Goal: Task Accomplishment & Management: Complete application form

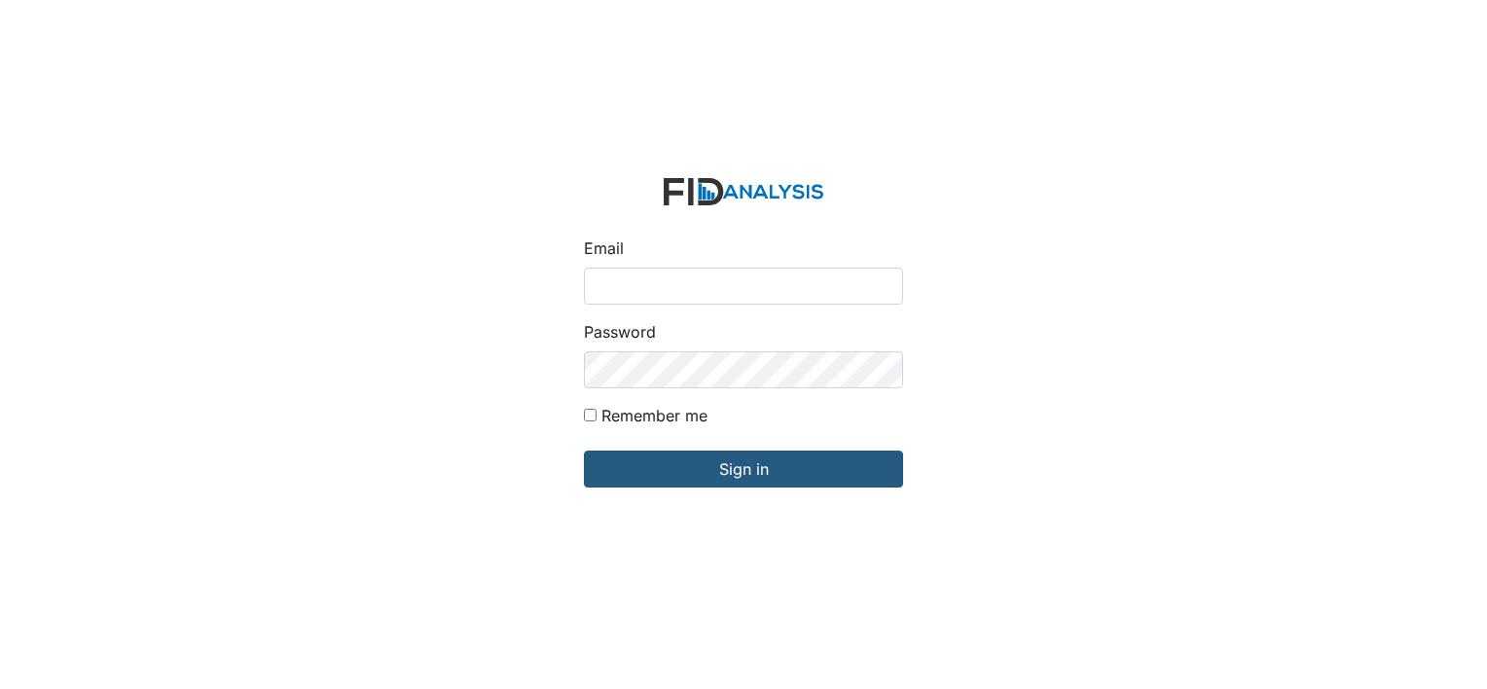
click at [626, 277] on input "Email" at bounding box center [743, 286] width 319 height 37
type input "[EMAIL_ADDRESS][DOMAIN_NAME]"
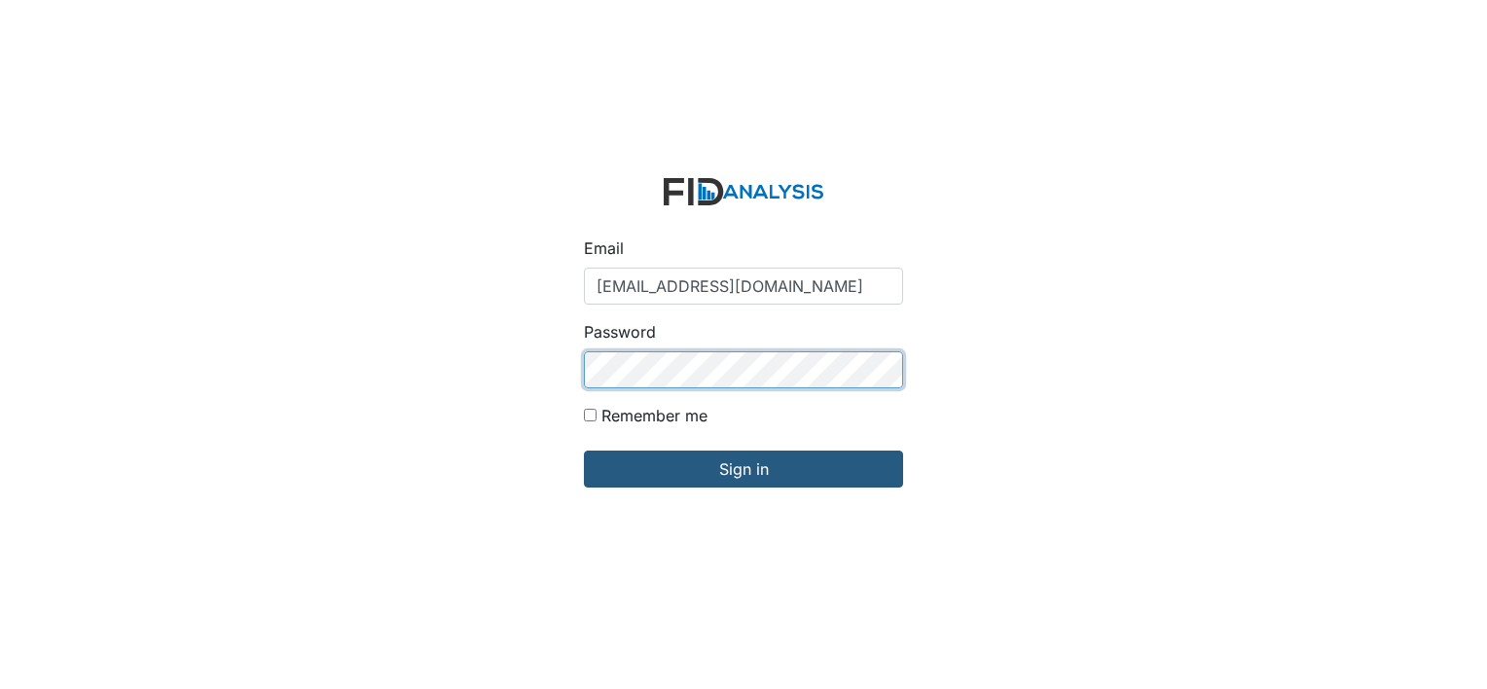
click at [584, 451] on input "Sign in" at bounding box center [743, 469] width 319 height 37
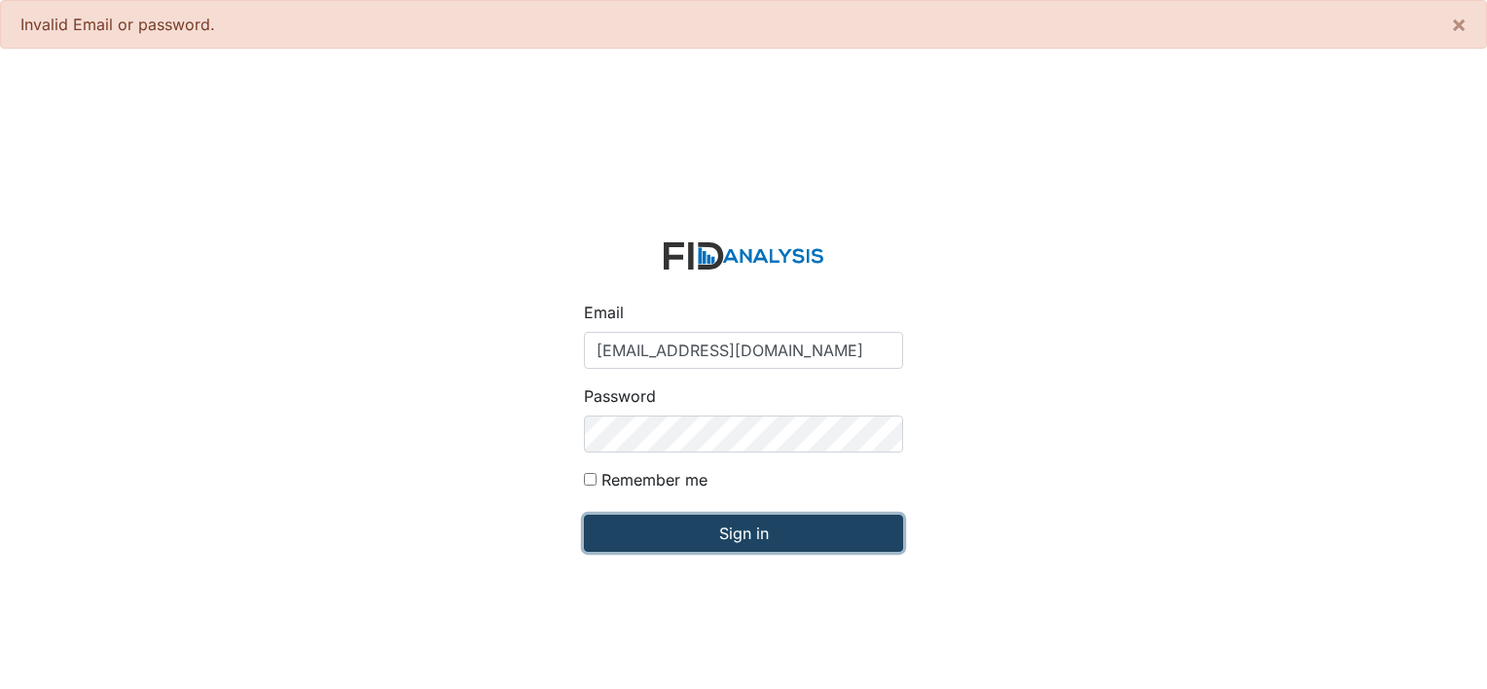
click at [736, 522] on input "Sign in" at bounding box center [743, 533] width 319 height 37
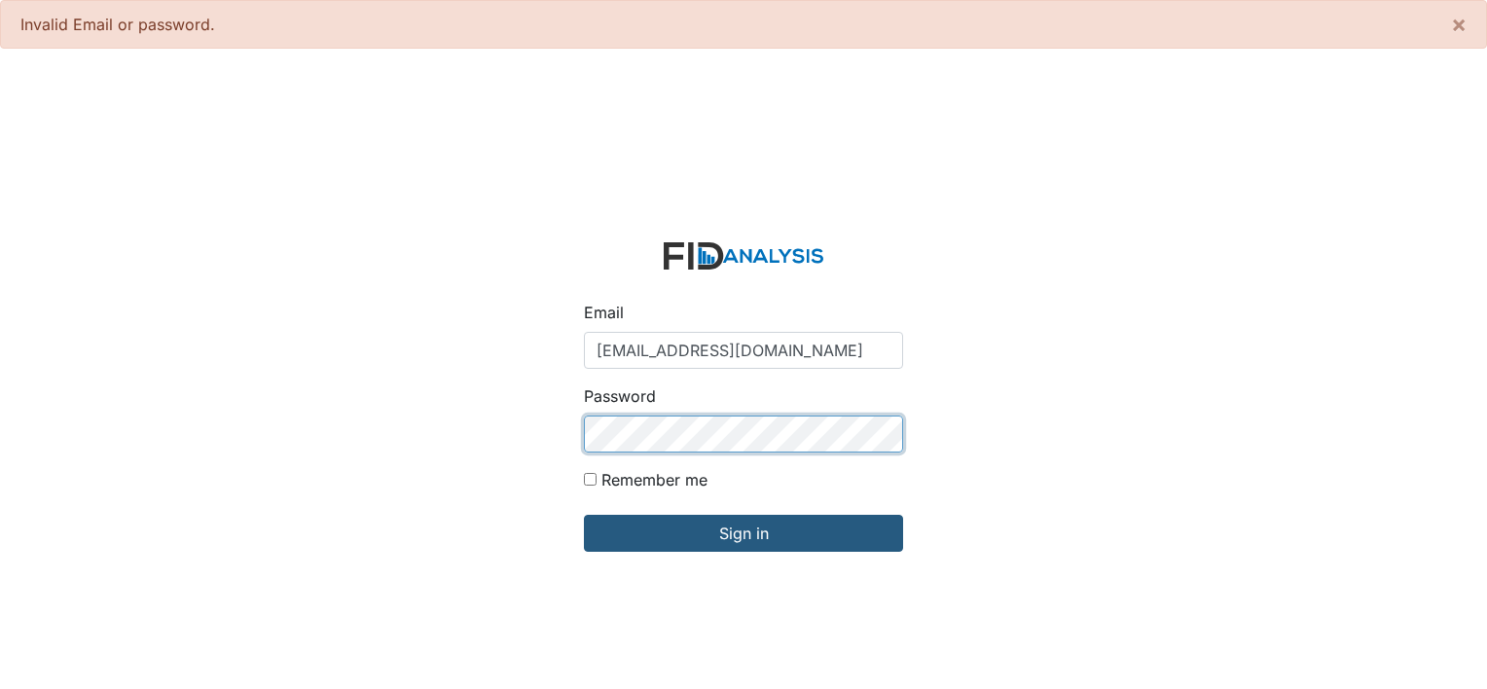
click at [584, 515] on input "Sign in" at bounding box center [743, 533] width 319 height 37
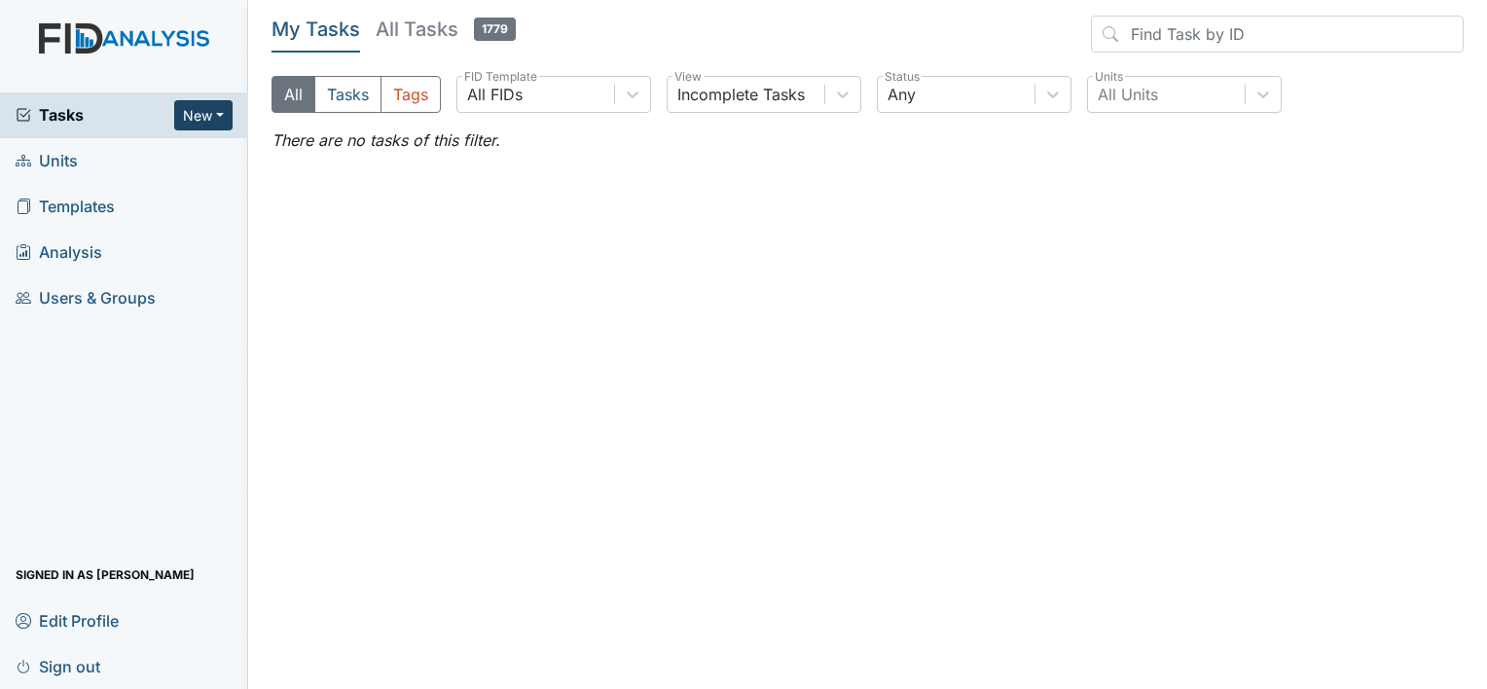
click at [210, 117] on button "New" at bounding box center [203, 115] width 58 height 30
click at [191, 158] on link "Form" at bounding box center [154, 155] width 154 height 31
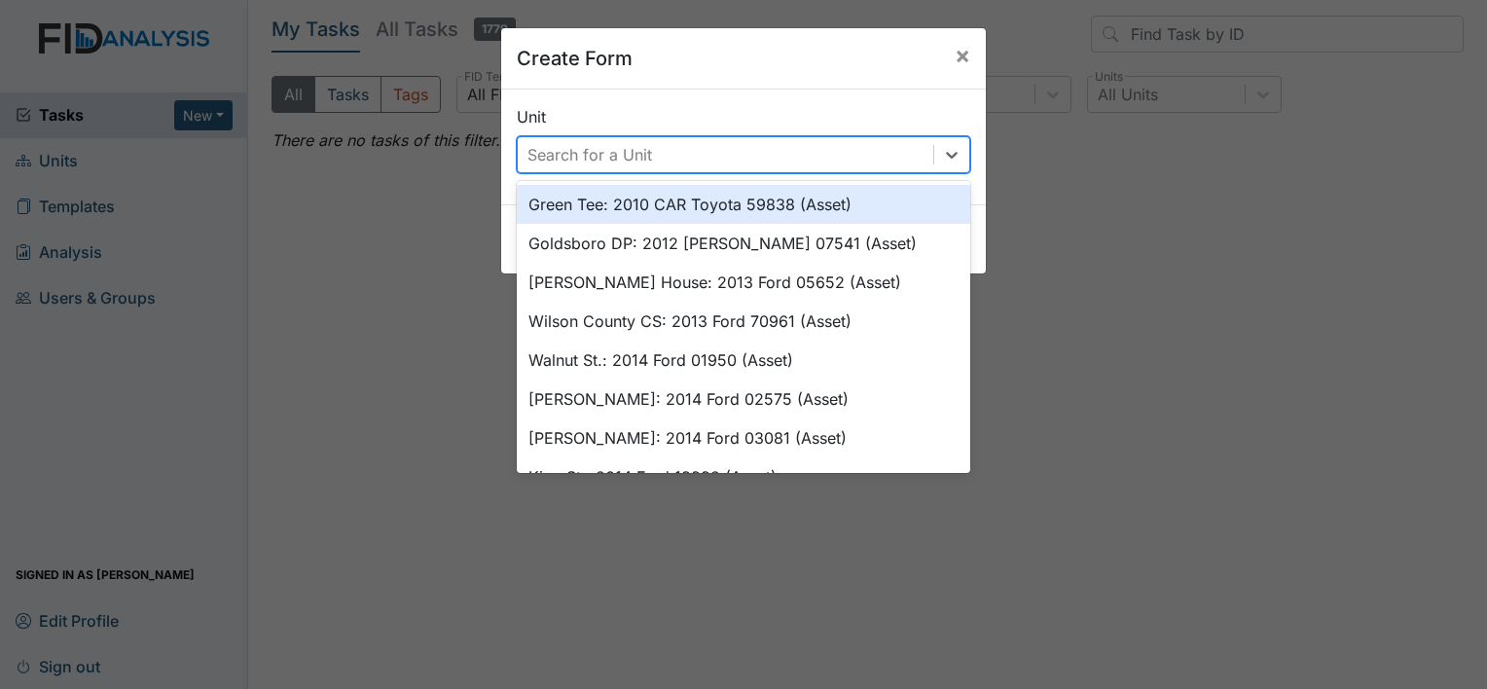
click at [544, 165] on div "Search for a Unit" at bounding box center [590, 154] width 125 height 23
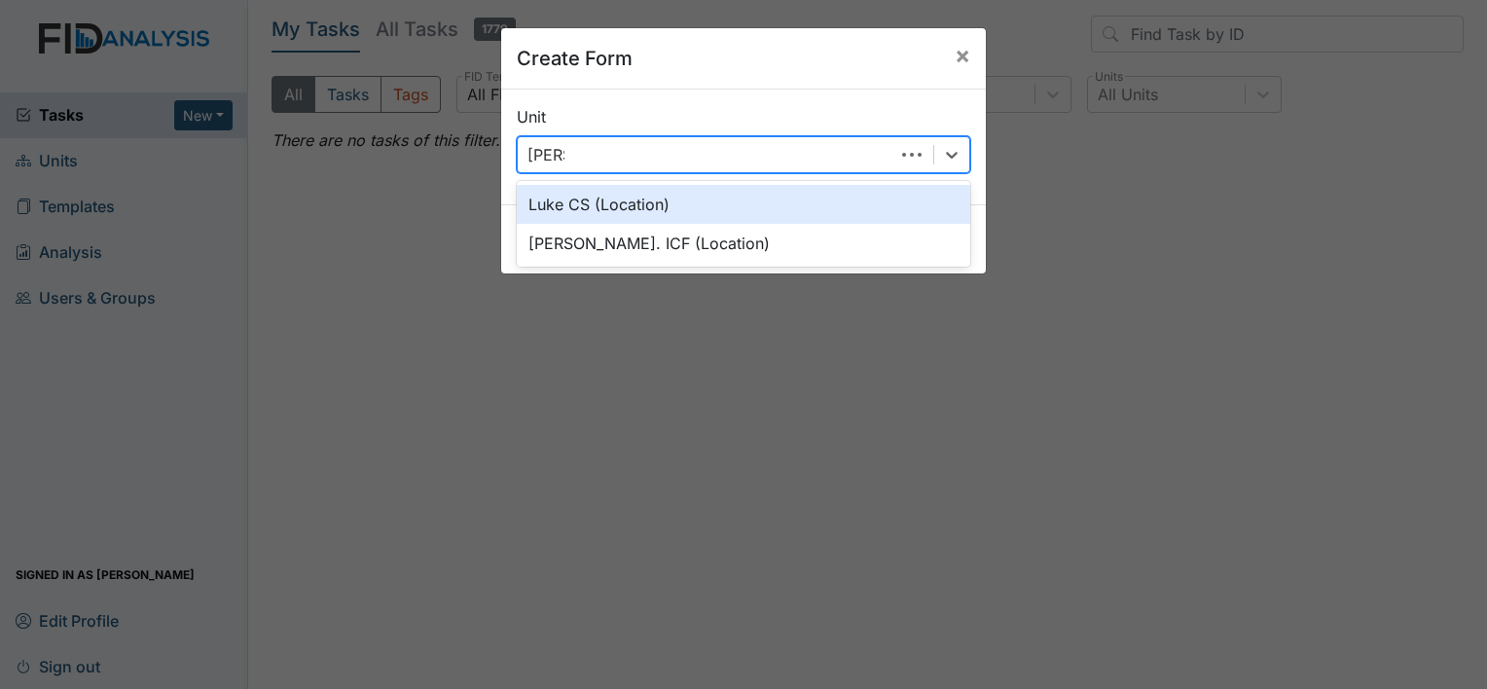
type input "Luke"
click at [588, 212] on div "Luke CS (Location)" at bounding box center [744, 204] width 454 height 39
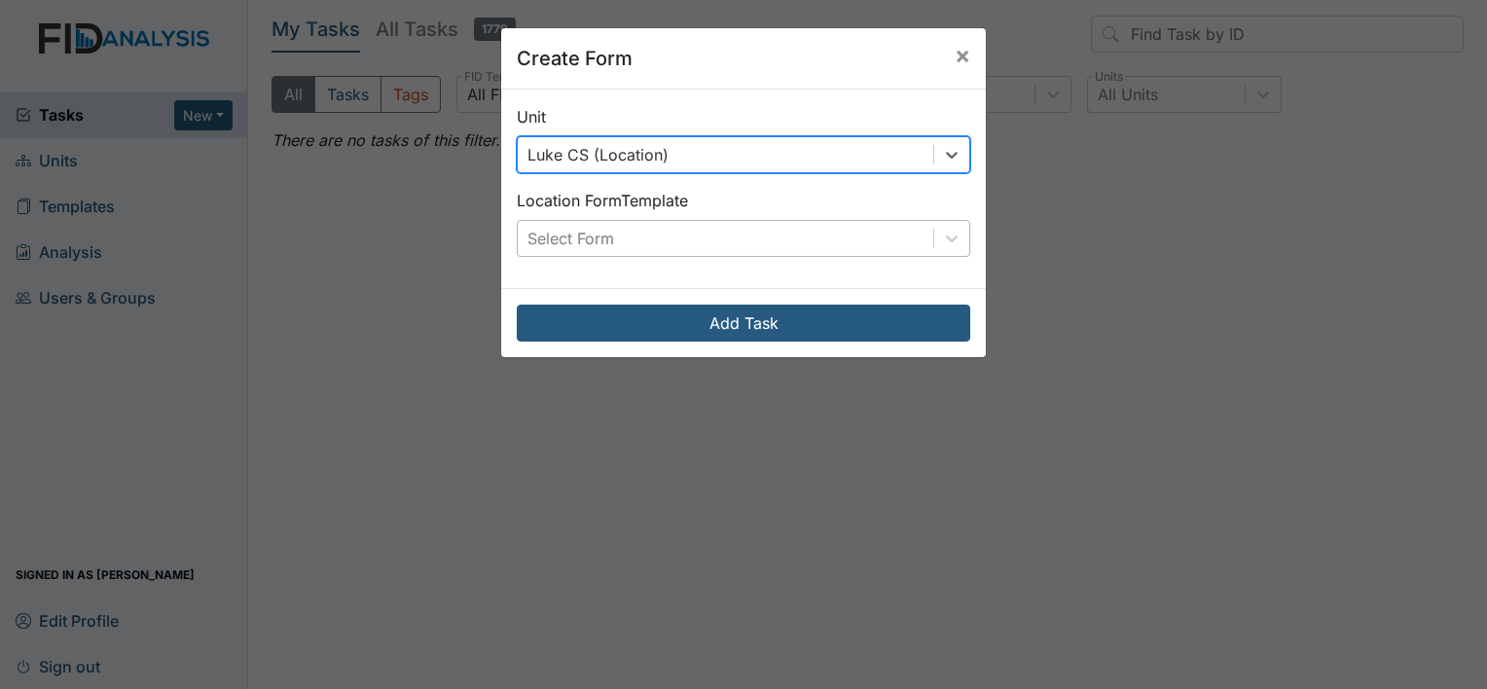
click at [601, 240] on div "Select Form" at bounding box center [571, 238] width 87 height 23
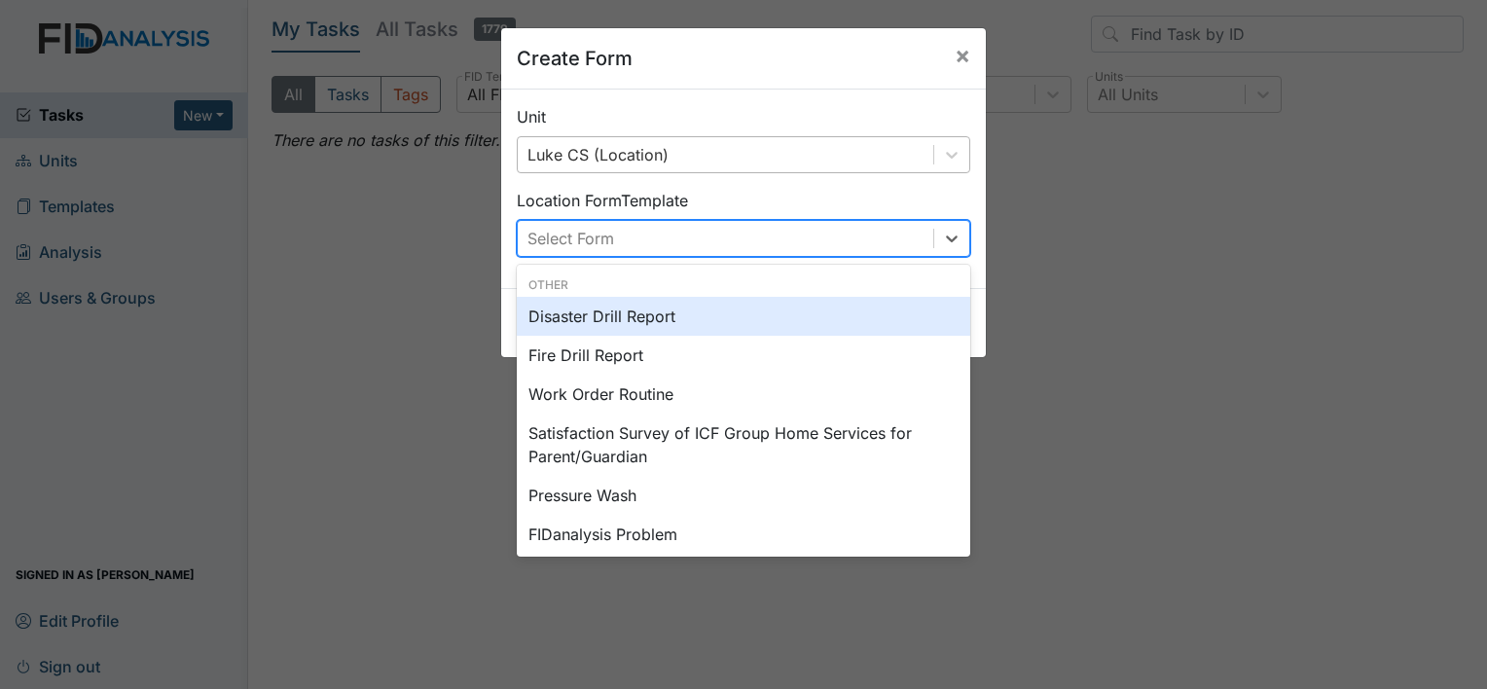
click at [619, 314] on div "Disaster Drill Report" at bounding box center [744, 316] width 454 height 39
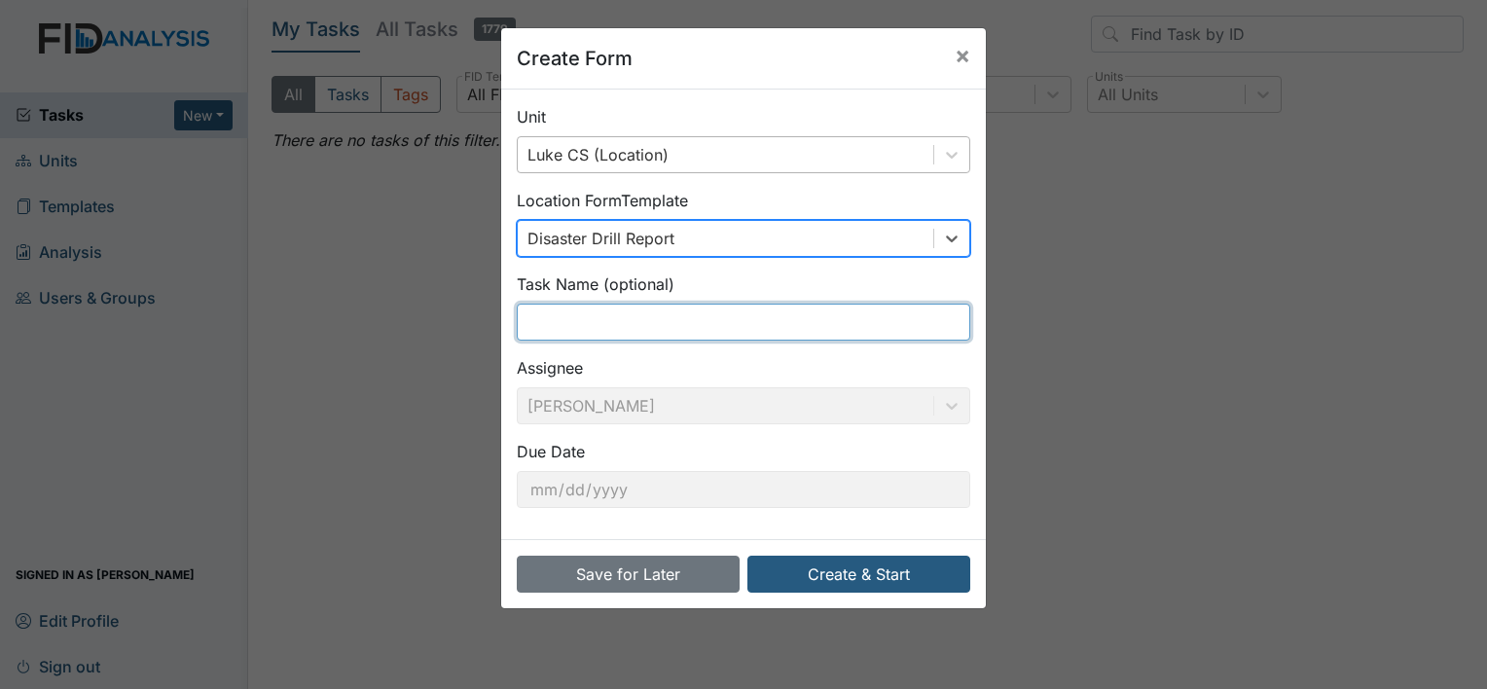
click at [567, 319] on input "text" at bounding box center [744, 322] width 454 height 37
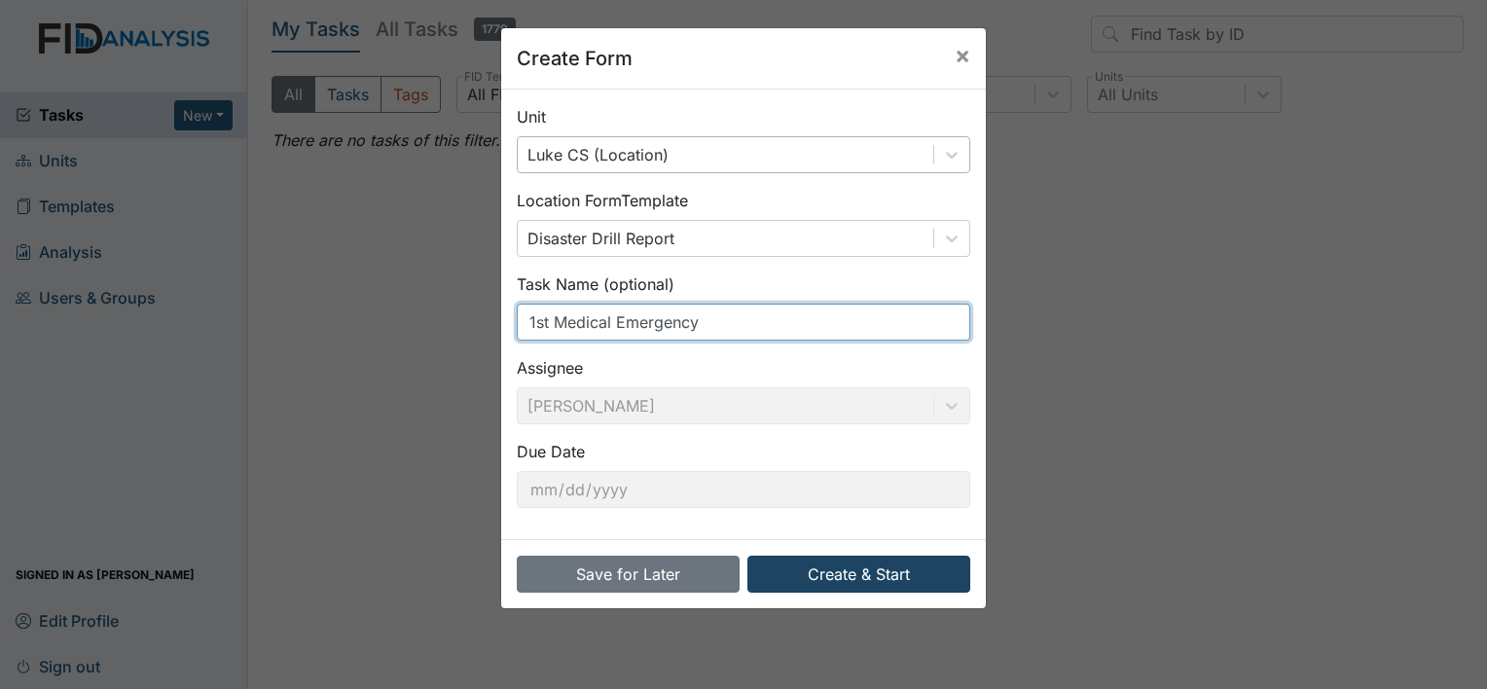
type input "1st Medical Emergency"
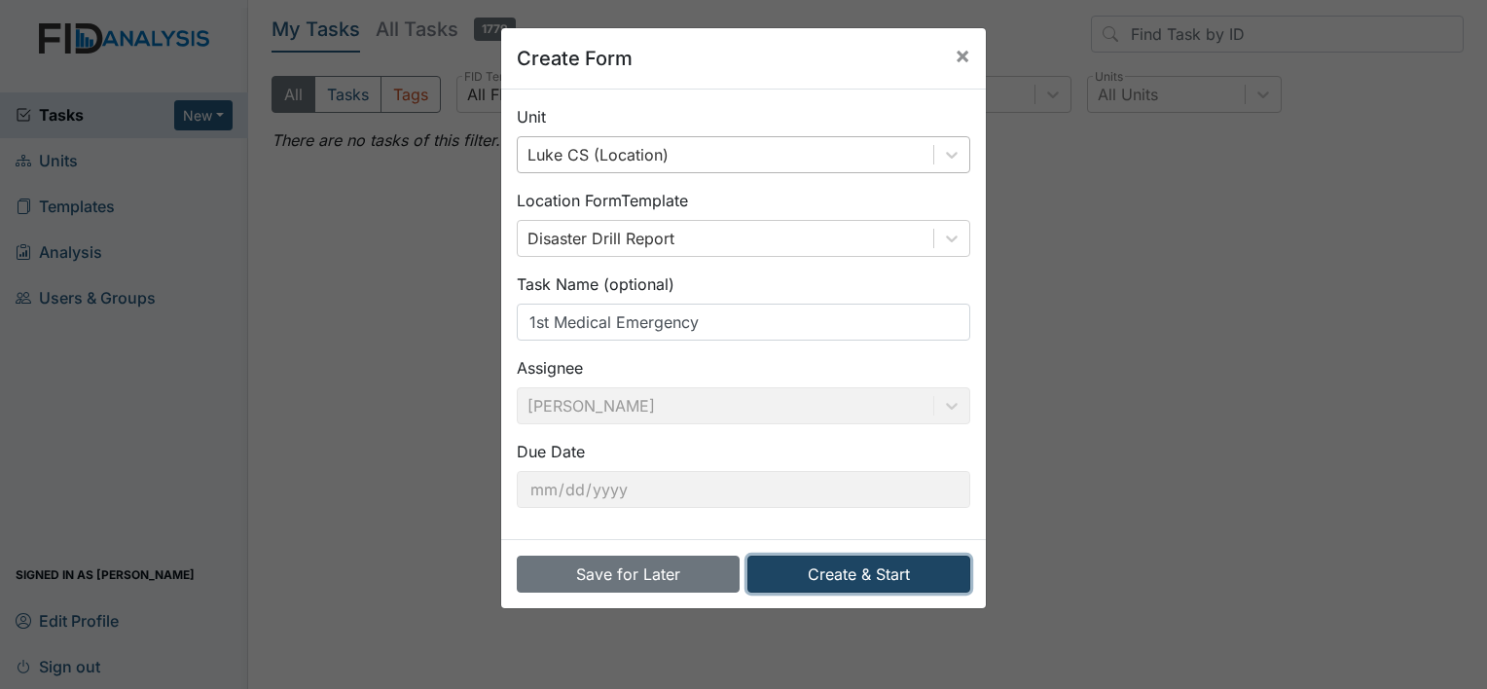
drag, startPoint x: 806, startPoint y: 580, endPoint x: 798, endPoint y: 572, distance: 11.0
click at [807, 580] on button "Create & Start" at bounding box center [859, 574] width 223 height 37
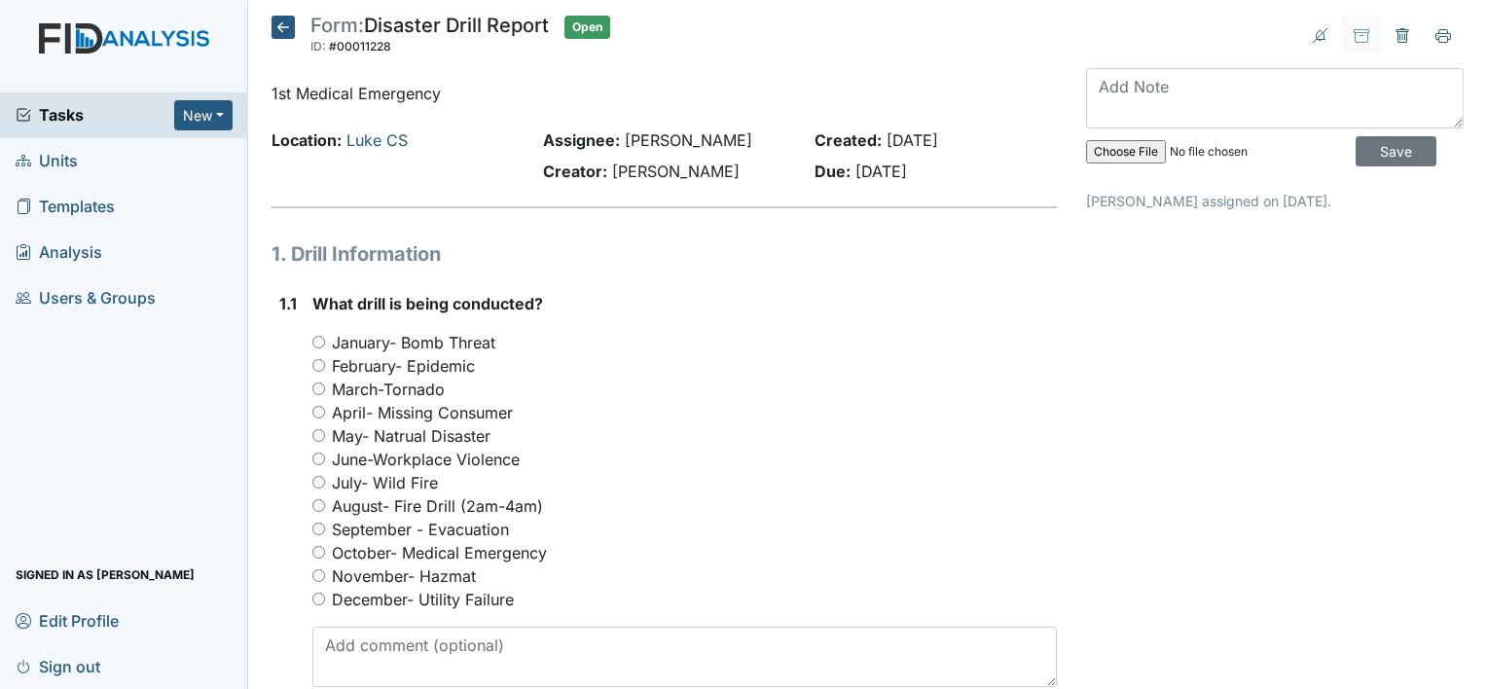
click at [323, 551] on input "October- Medical Emergency" at bounding box center [318, 552] width 13 height 13
radio input "true"
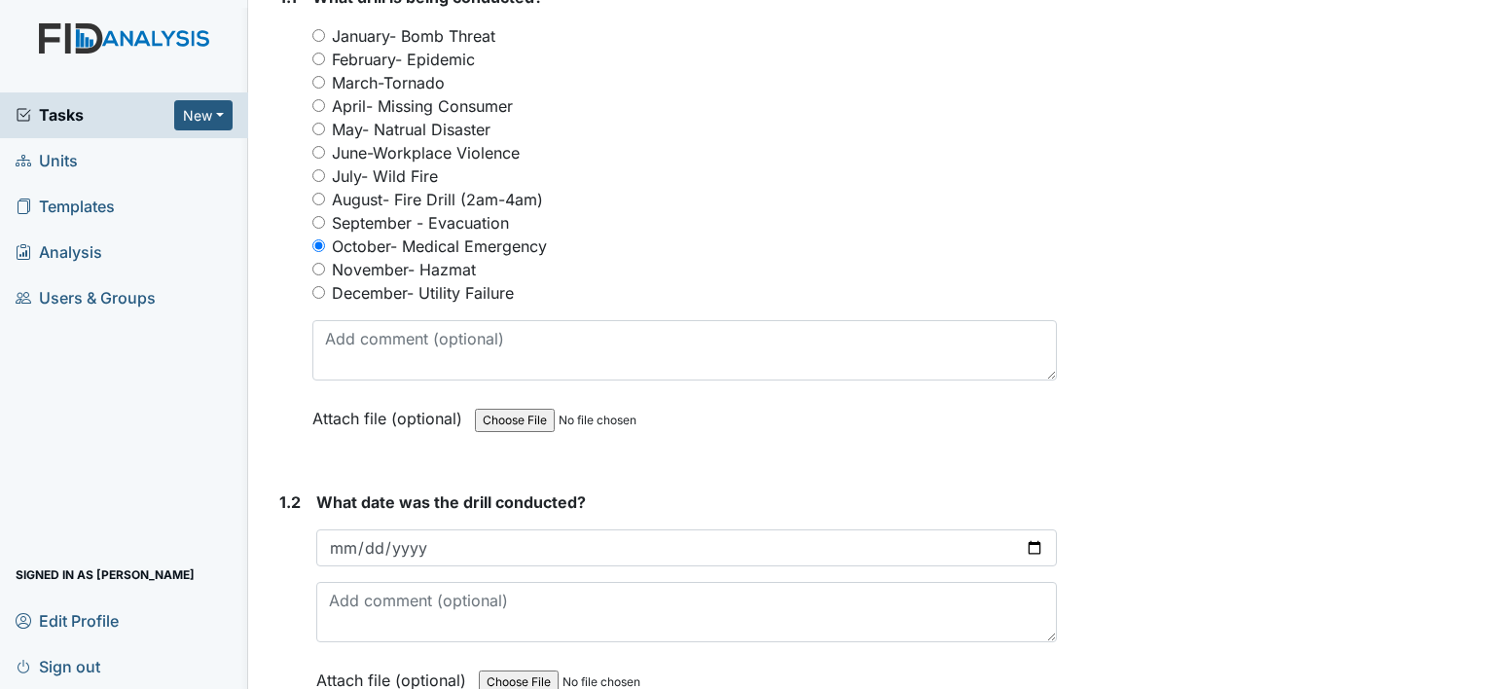
scroll to position [389, 0]
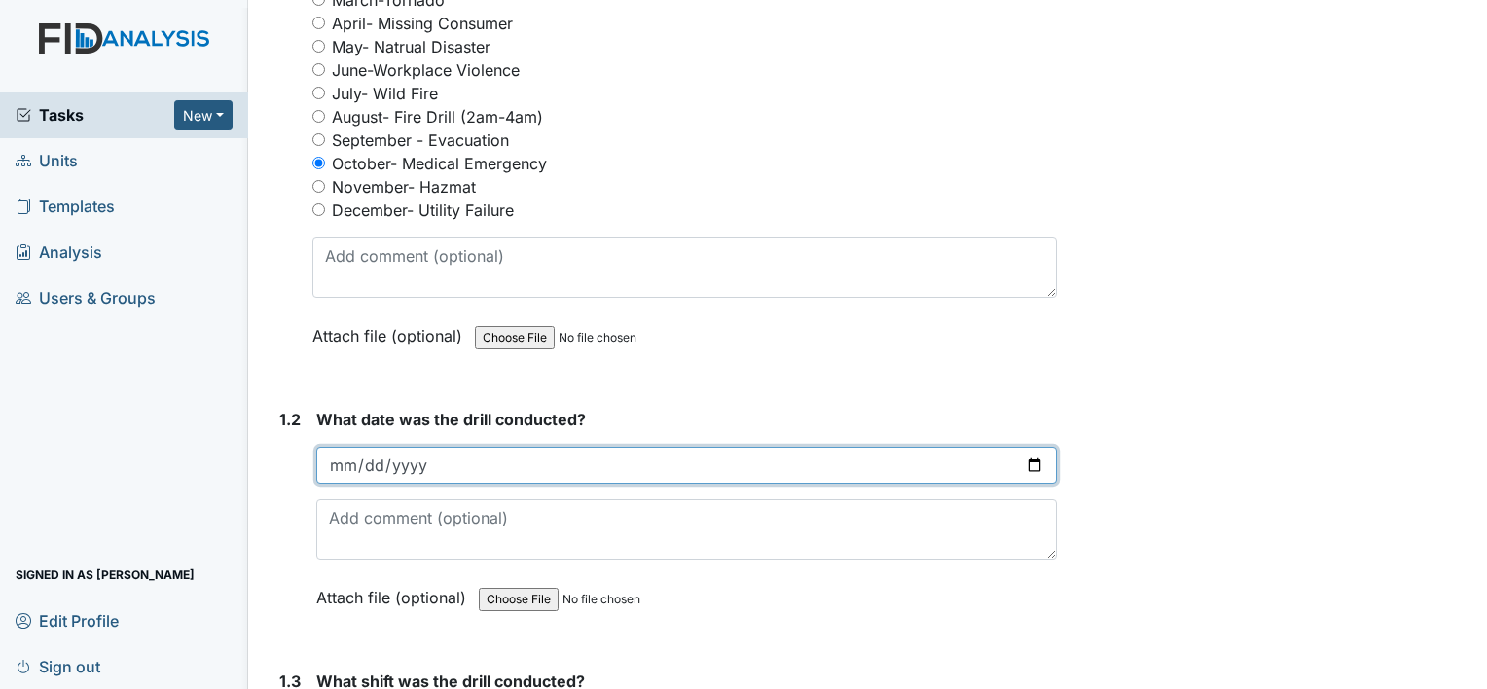
click at [383, 469] on input "date" at bounding box center [686, 465] width 741 height 37
click at [344, 463] on input "date" at bounding box center [686, 465] width 741 height 37
type input "2025-10-13"
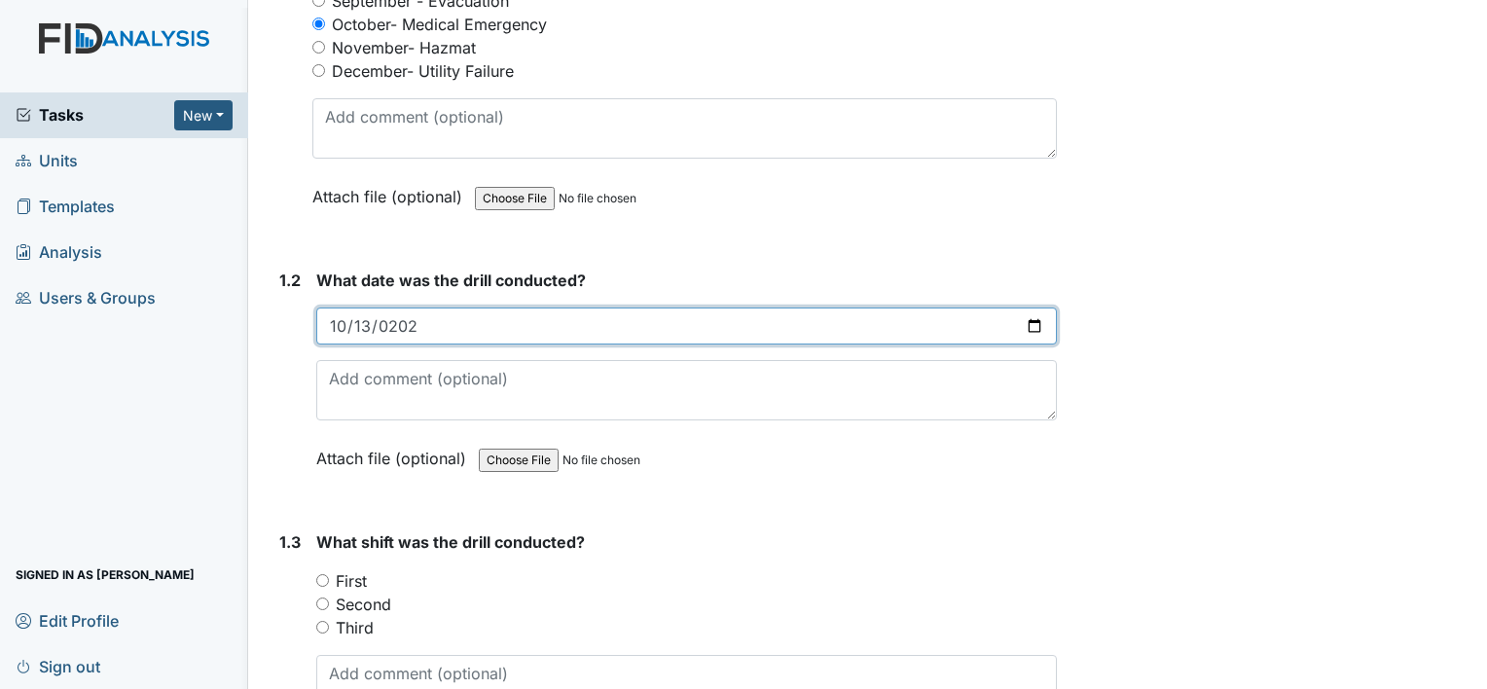
scroll to position [681, 0]
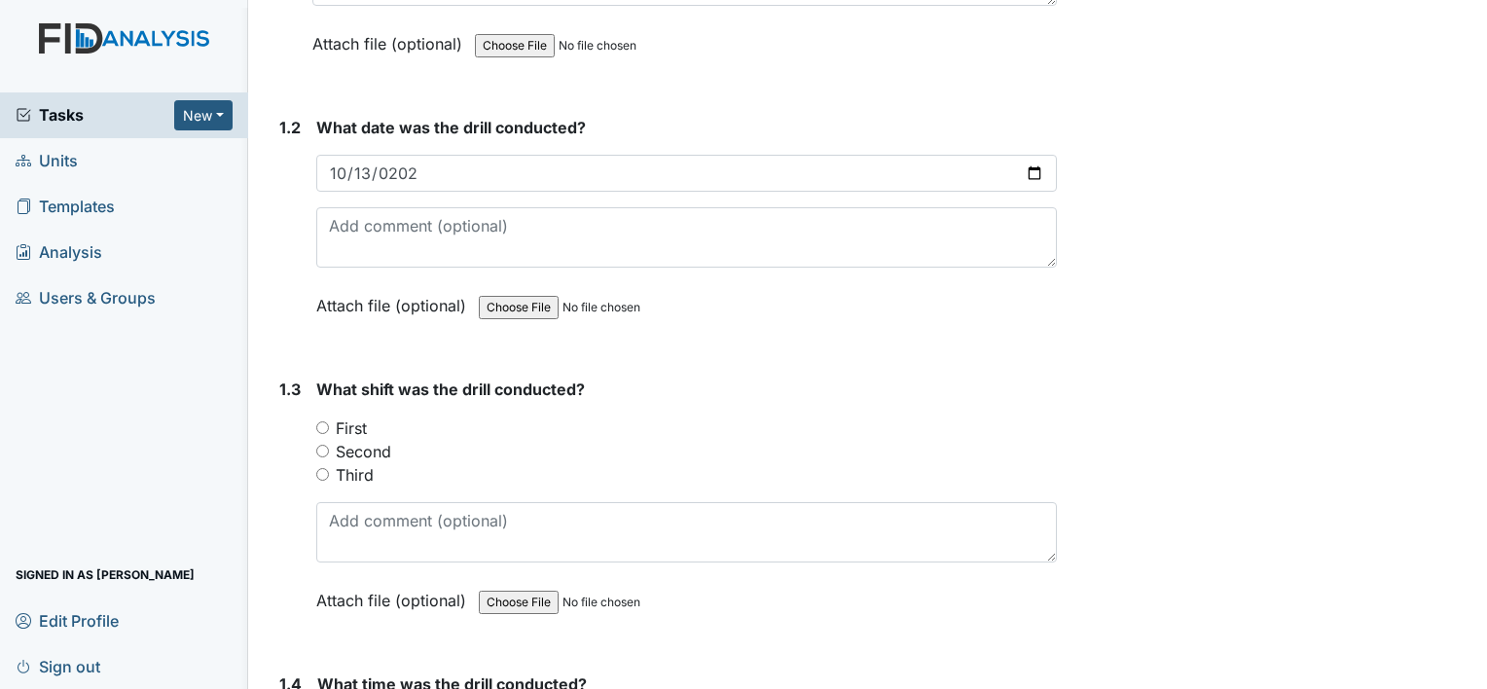
click at [324, 423] on input "First" at bounding box center [322, 427] width 13 height 13
radio input "true"
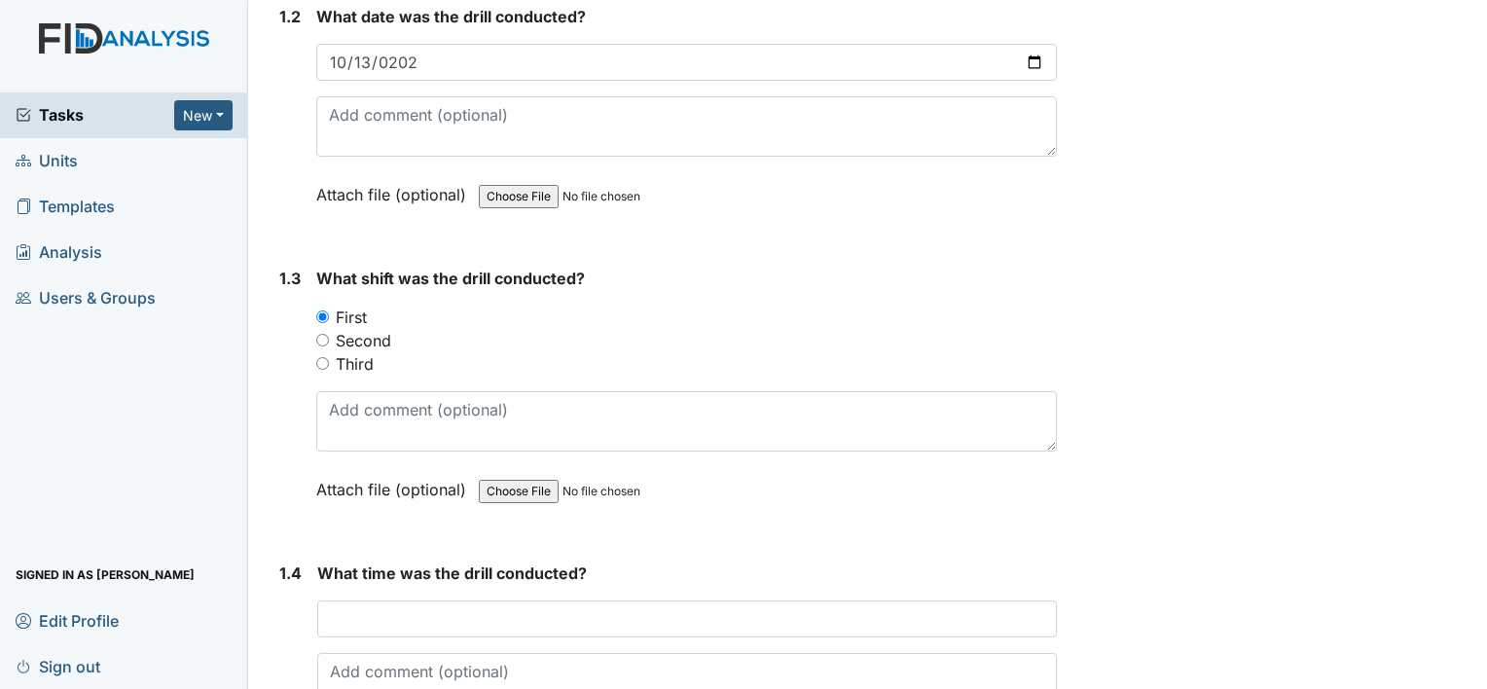
scroll to position [973, 0]
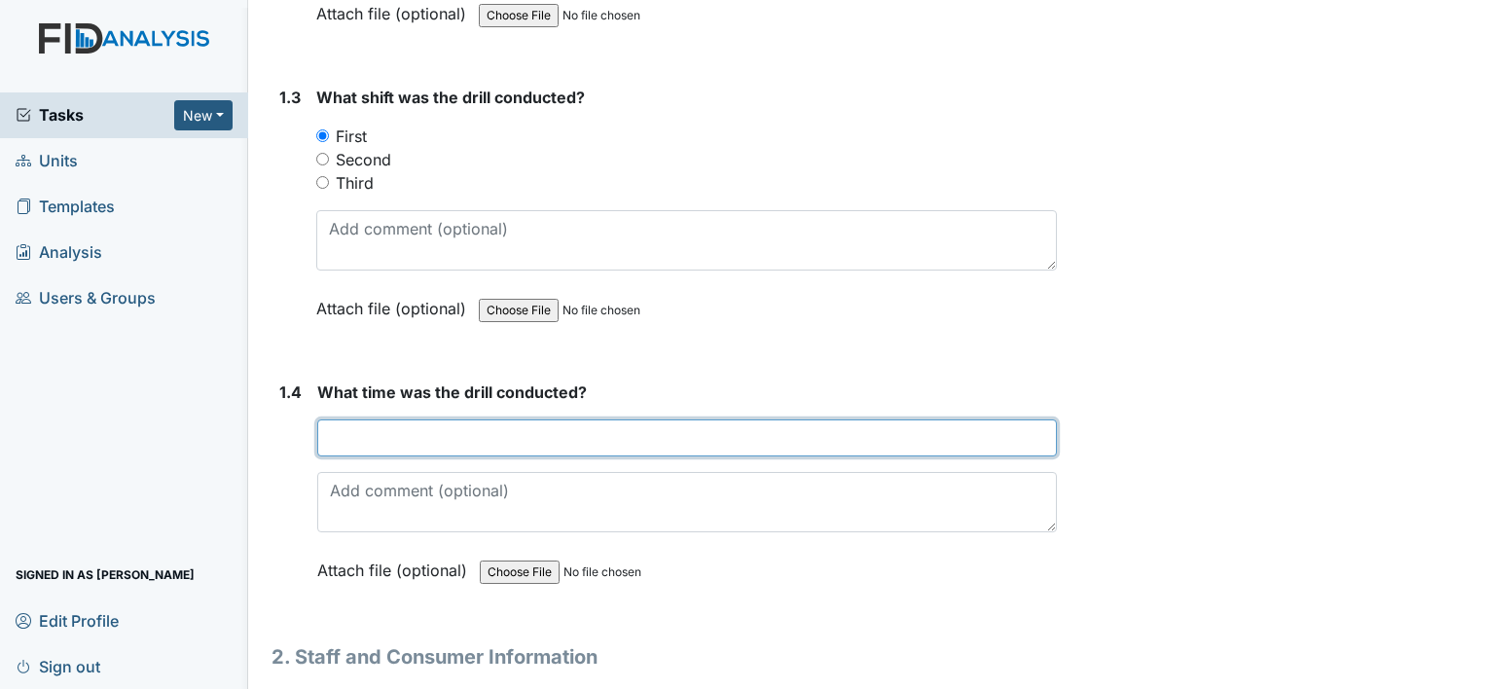
click at [337, 436] on input "text" at bounding box center [687, 438] width 740 height 37
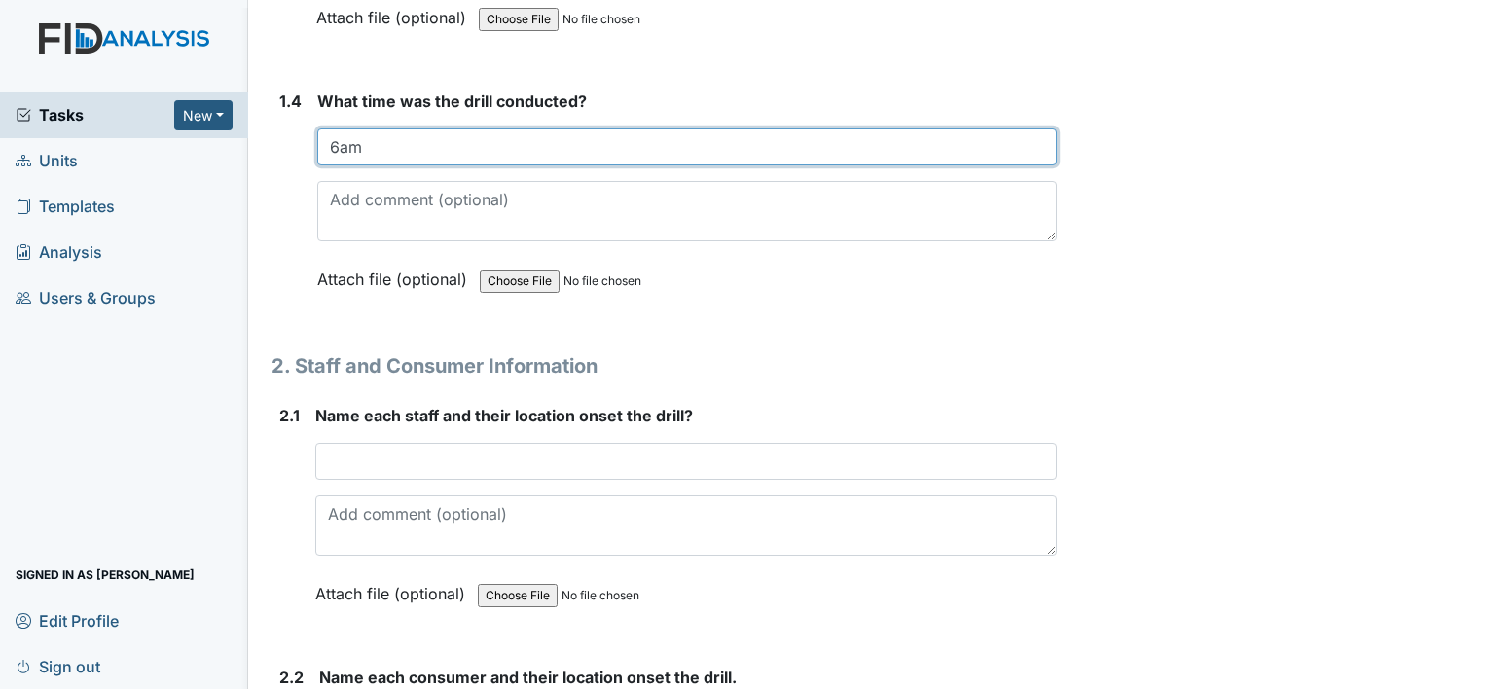
scroll to position [1265, 0]
type input "6am"
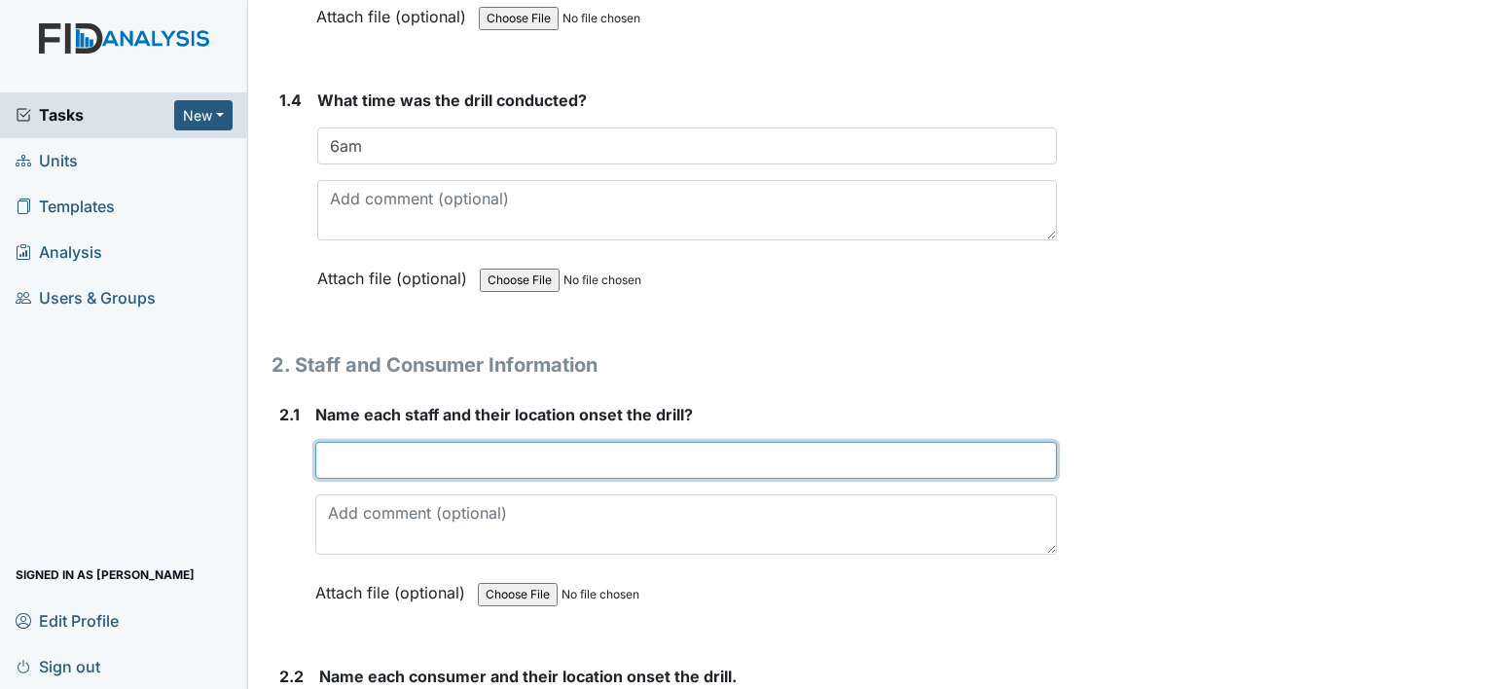
click at [334, 447] on input "text" at bounding box center [686, 460] width 742 height 37
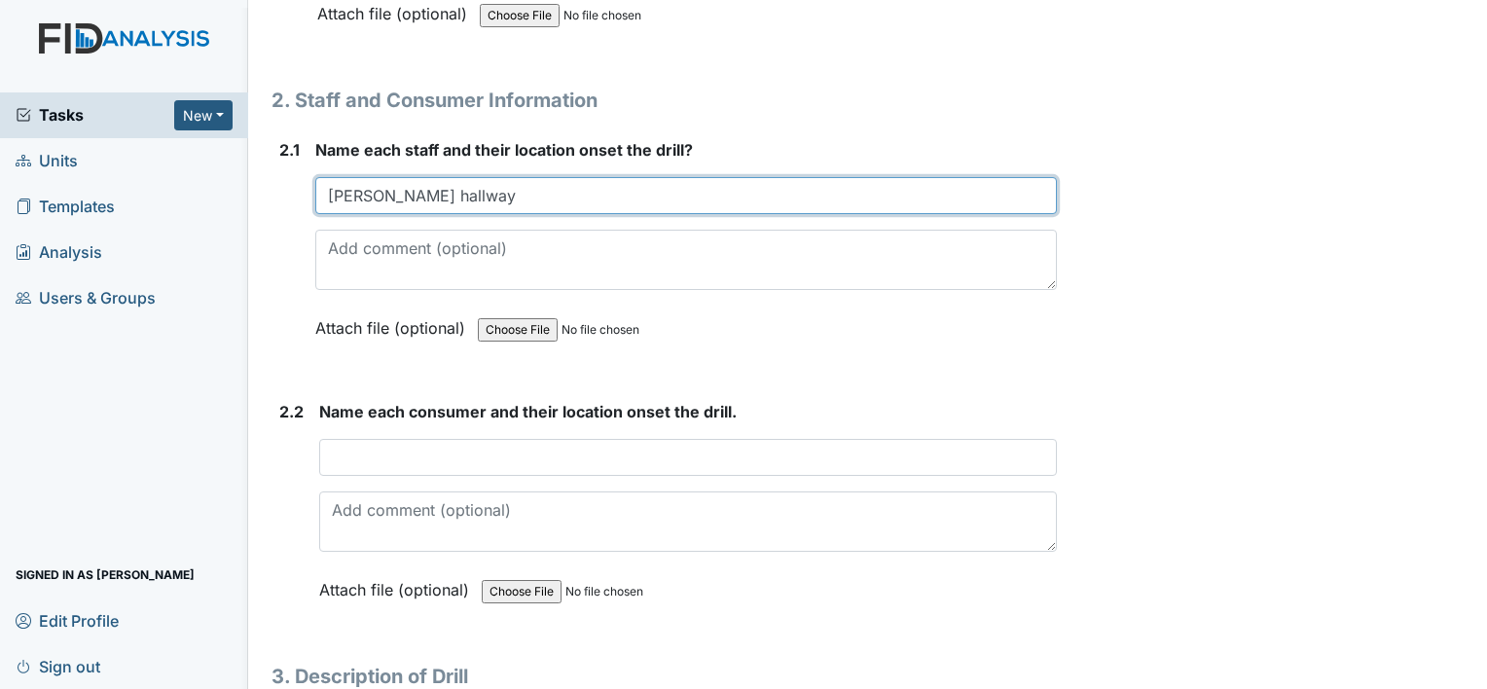
scroll to position [1557, 0]
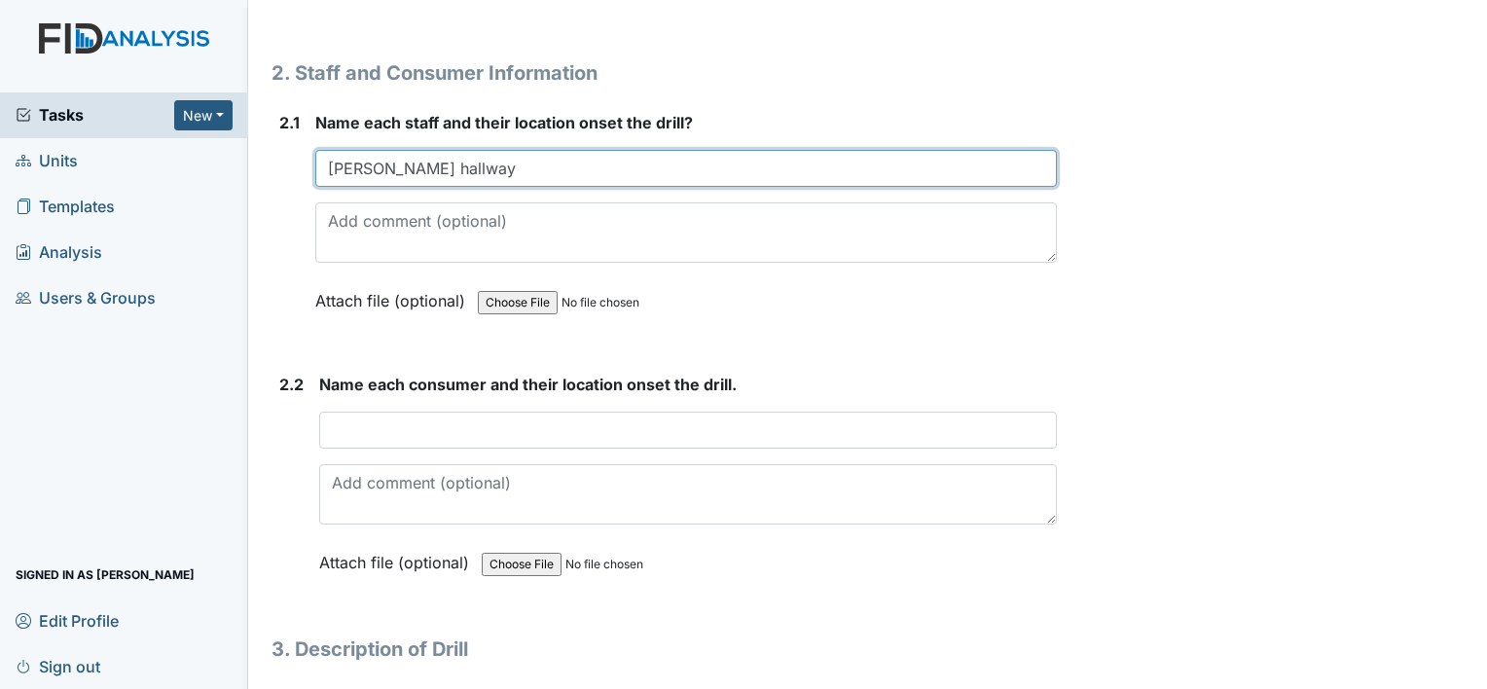
type input "Sara Copeland hallway"
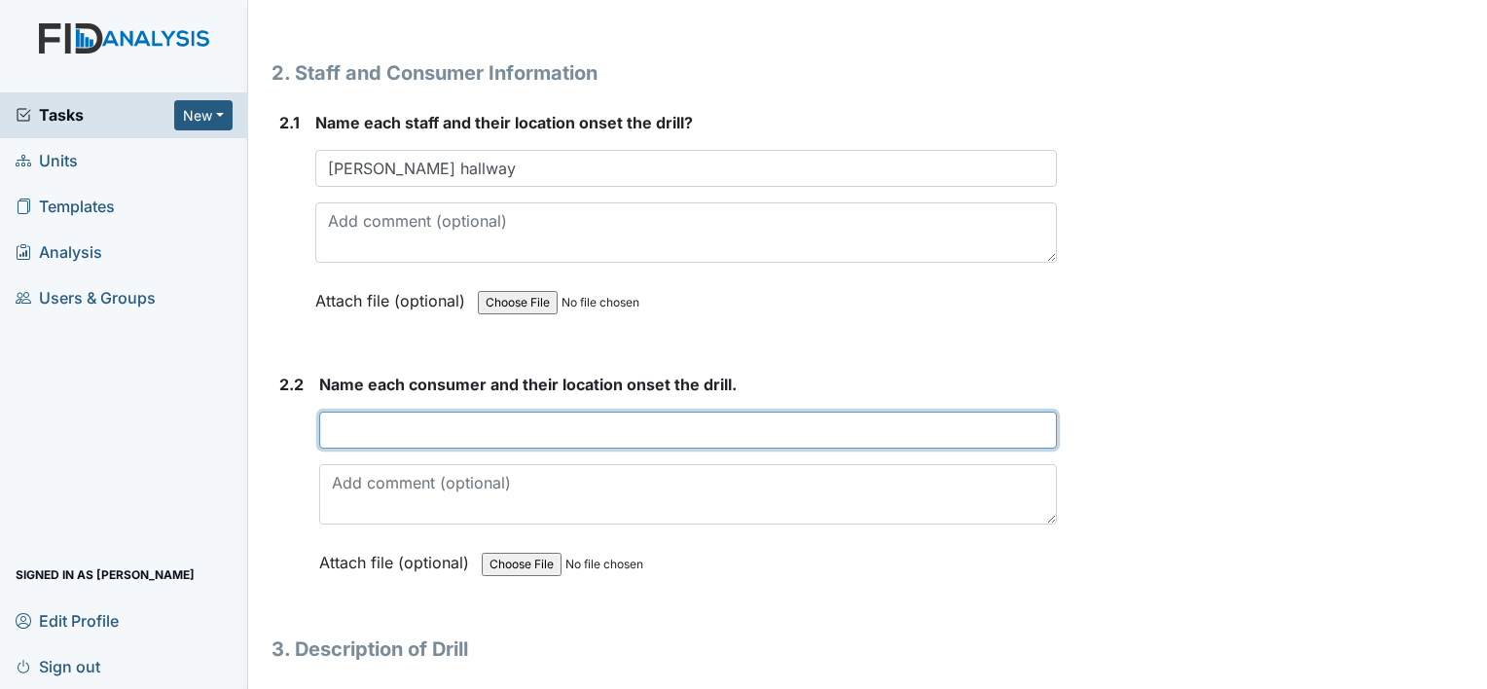
click at [335, 423] on input "text" at bounding box center [688, 430] width 738 height 37
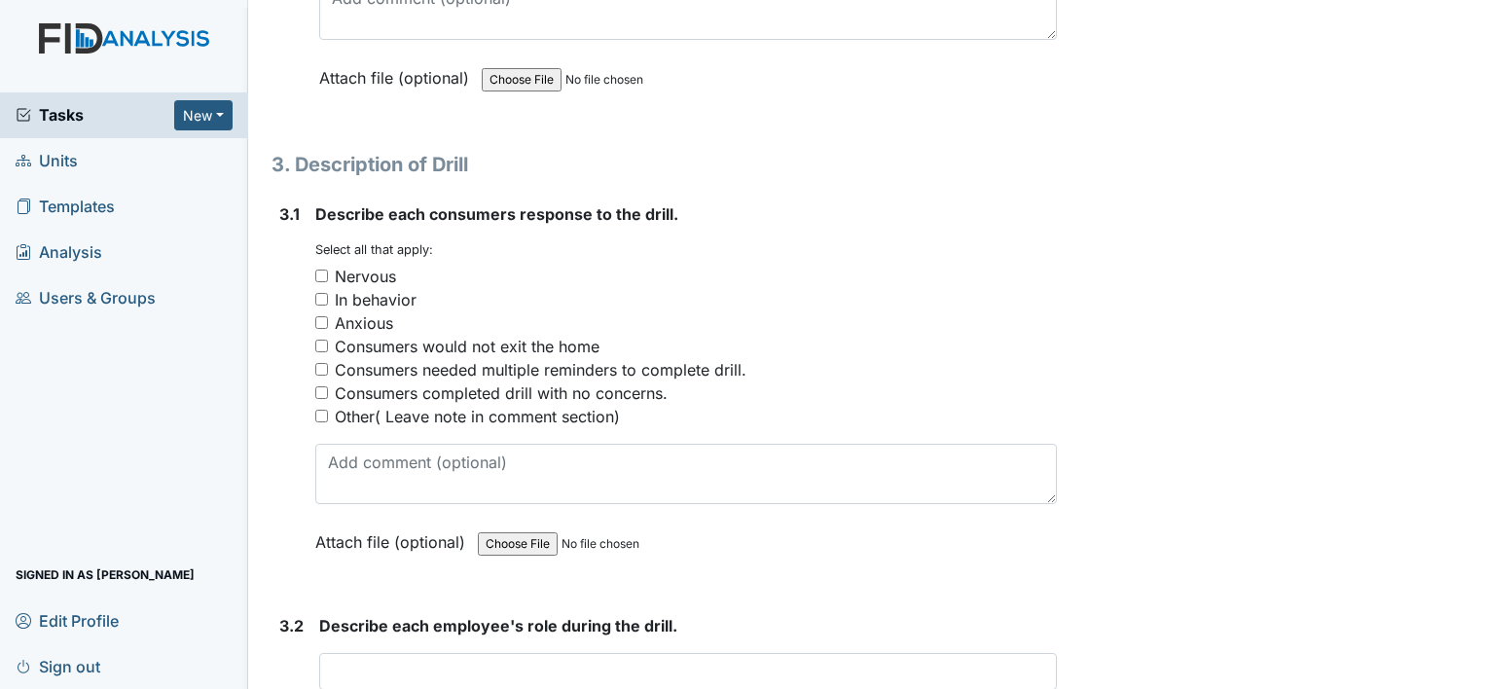
scroll to position [2044, 0]
type input "WF MG LT BC bedroom"
click at [313, 384] on div "3.1 Describe each consumers response to the drill. You must select one or more …" at bounding box center [664, 391] width 785 height 381
click at [320, 384] on input "Consumers completed drill with no concerns." at bounding box center [321, 390] width 13 height 13
checkbox input "true"
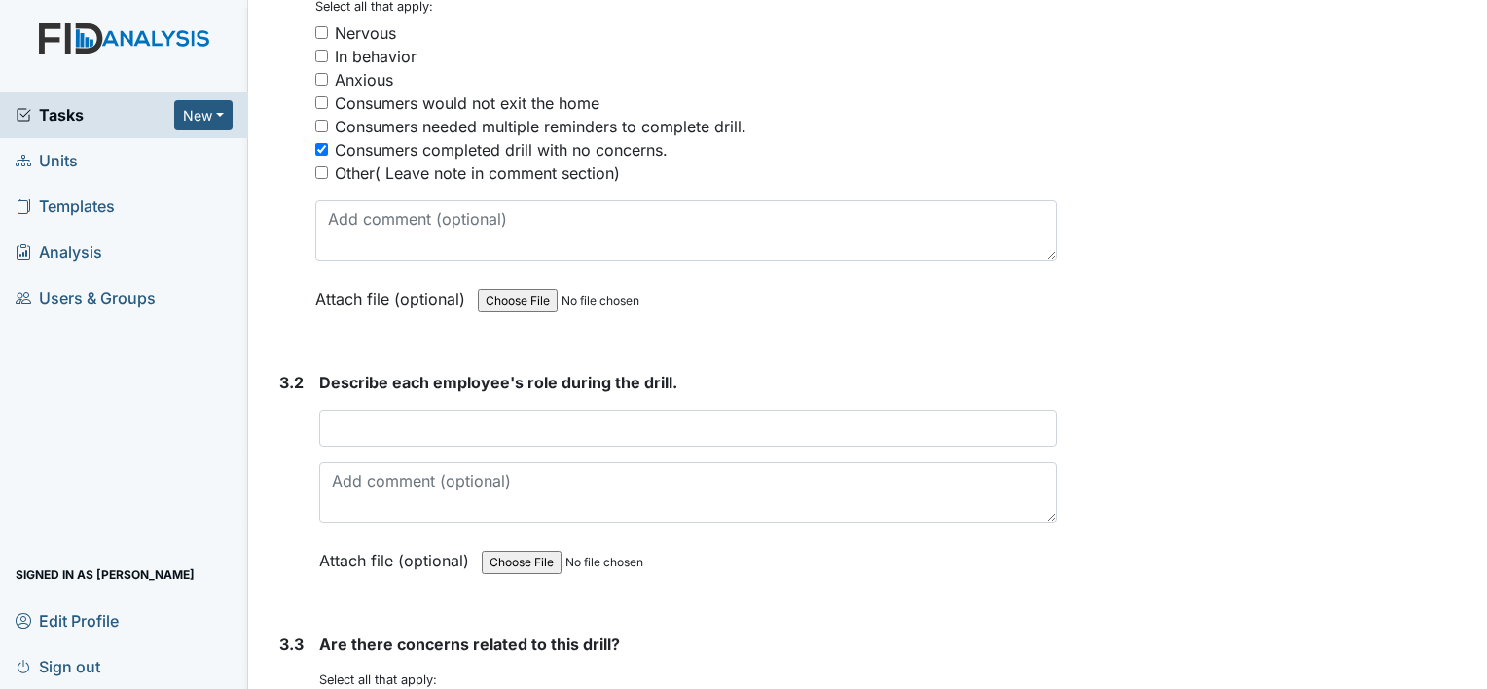
scroll to position [2336, 0]
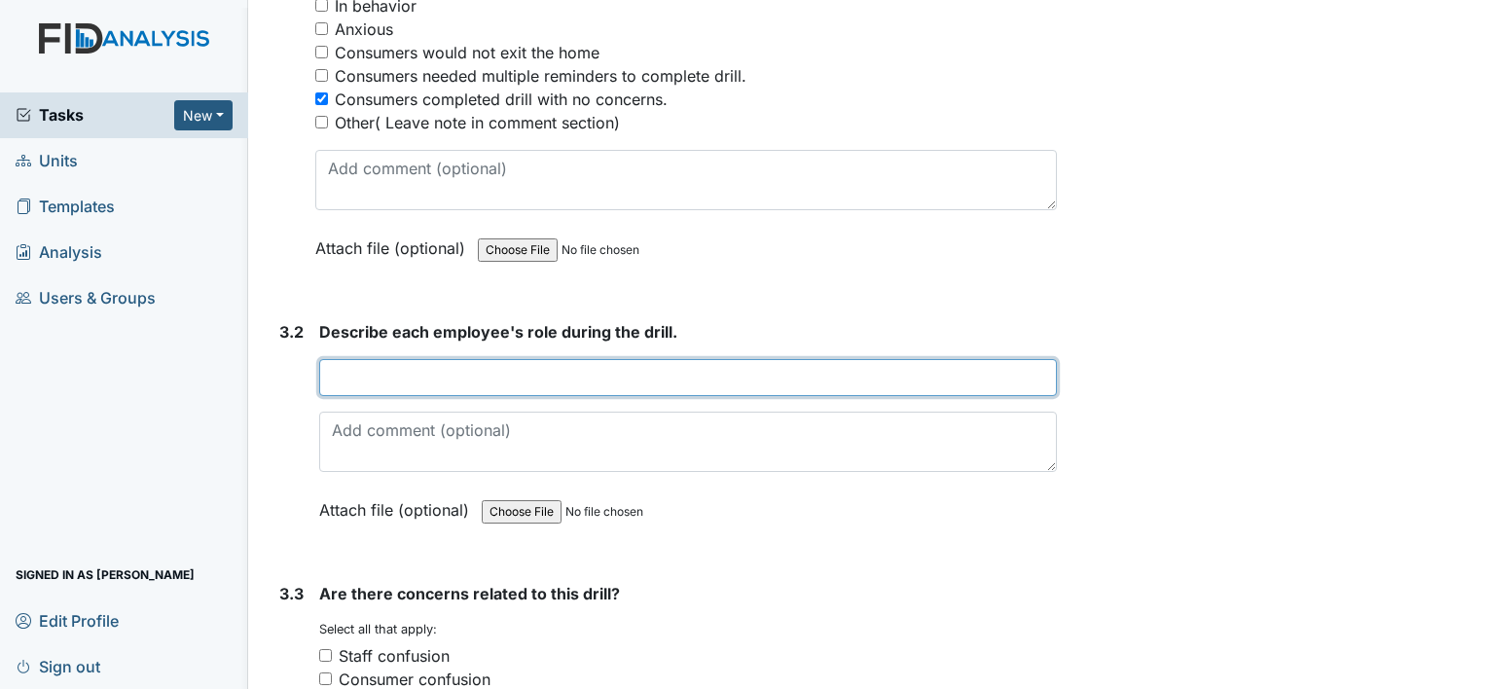
click at [353, 369] on input "text" at bounding box center [688, 377] width 738 height 37
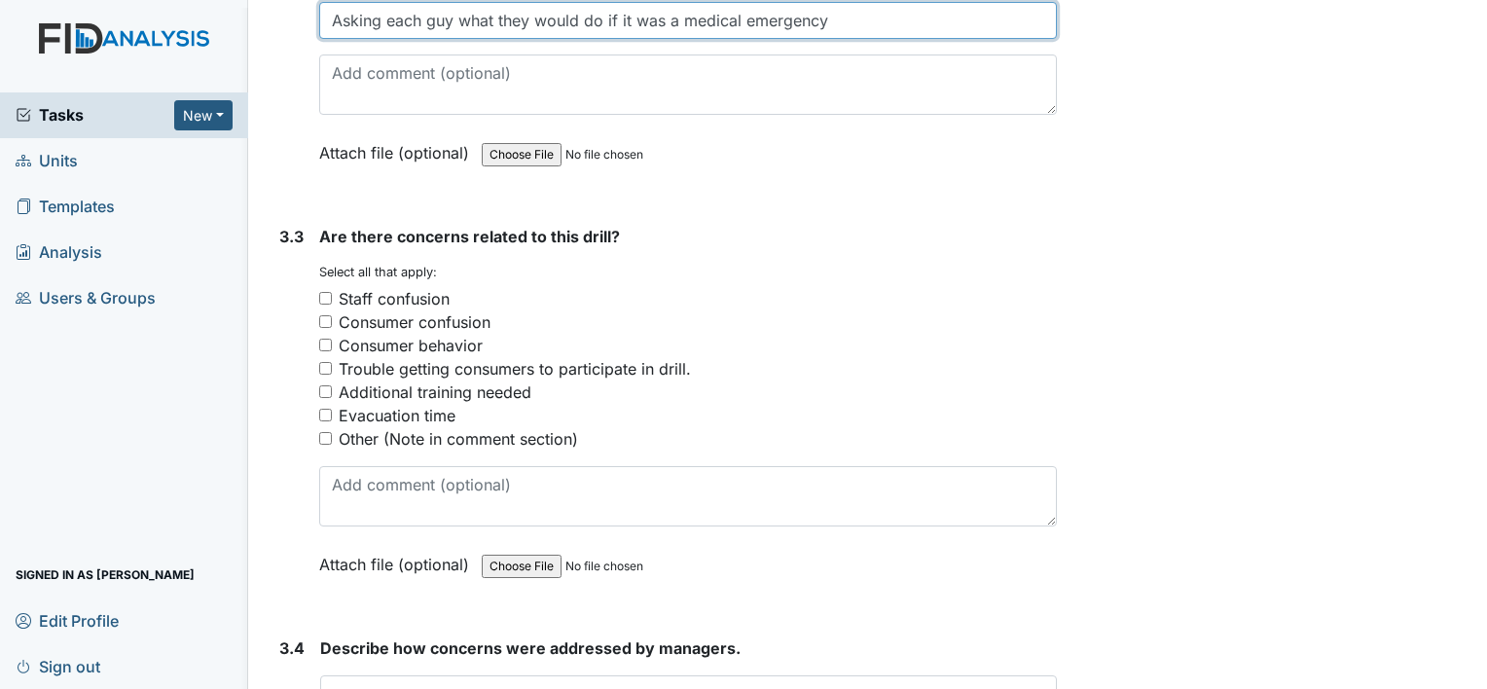
scroll to position [2725, 0]
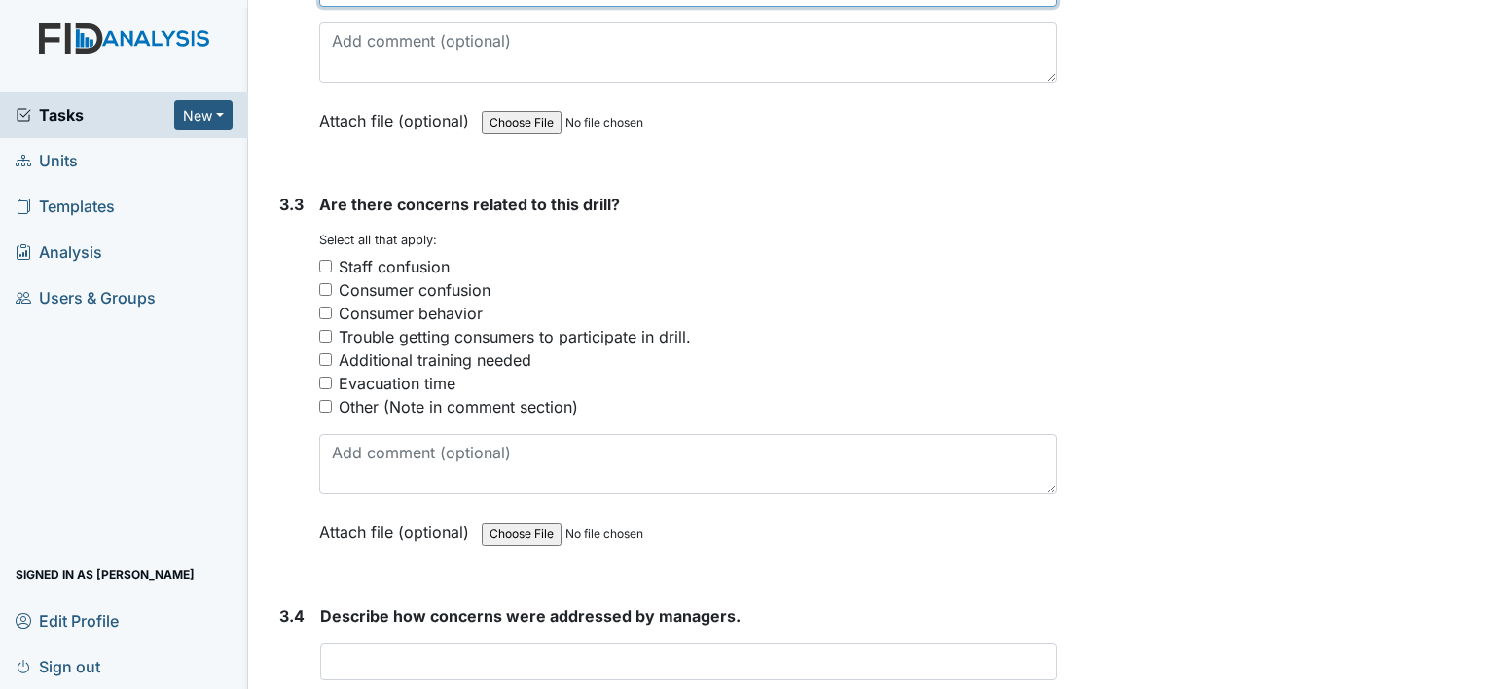
type input "Asking each guy what they would do if it was a medical emergency"
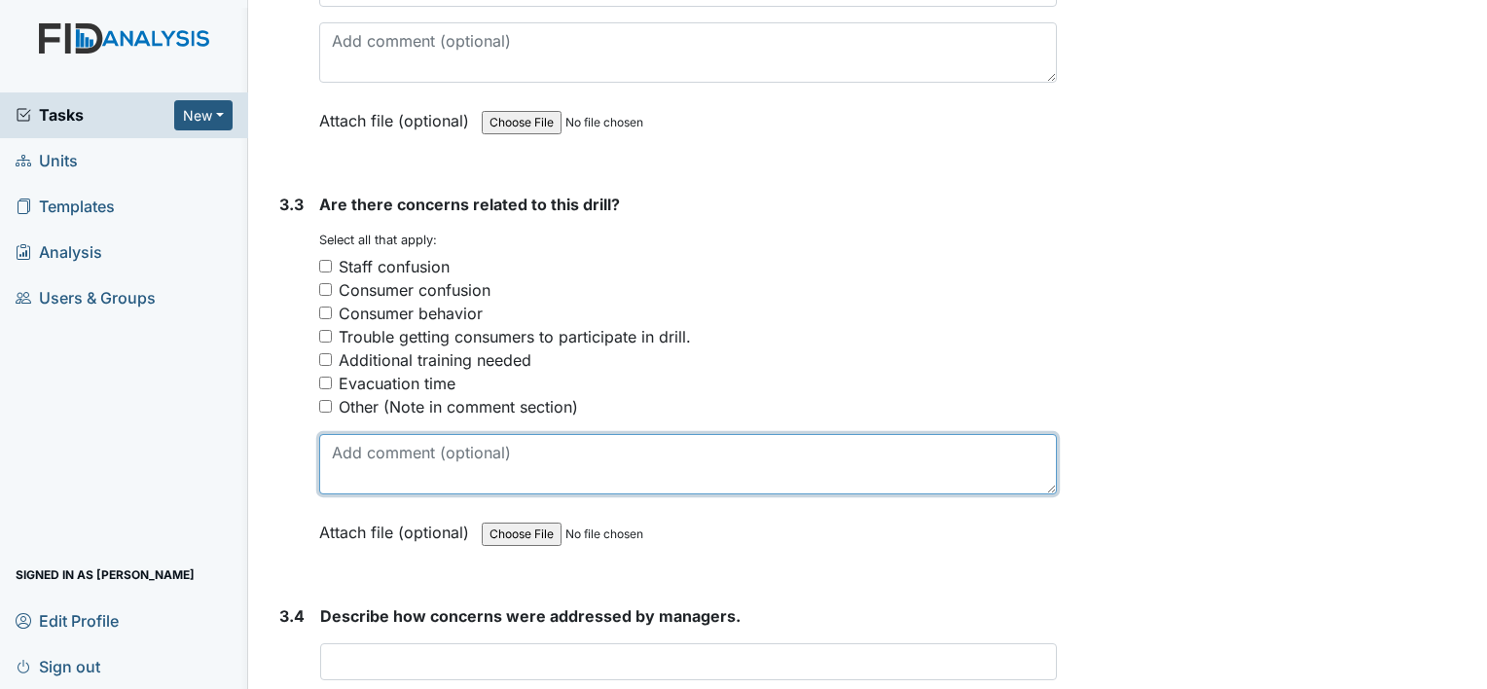
click at [353, 453] on textarea at bounding box center [688, 464] width 738 height 60
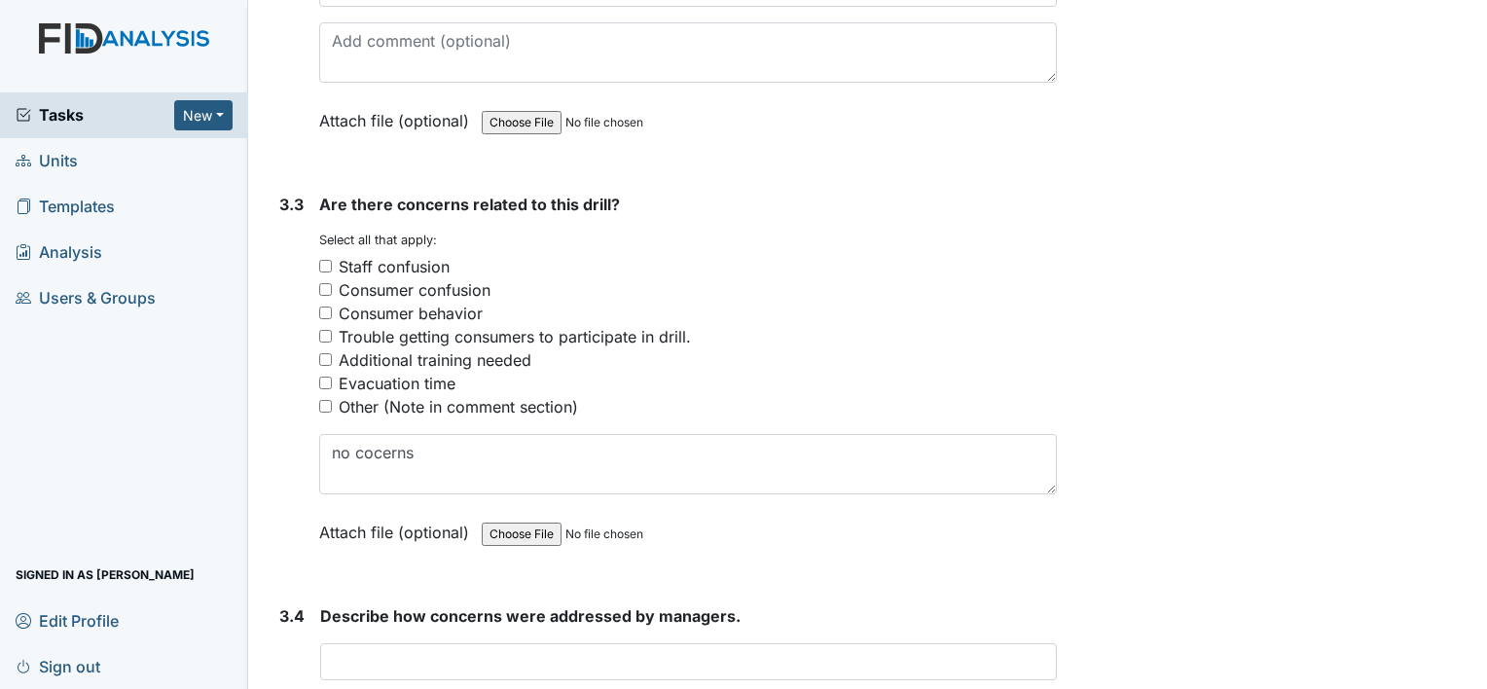
type textarea "no concerns"
click at [326, 400] on input "Other (Note in comment section)" at bounding box center [325, 406] width 13 height 13
checkbox input "true"
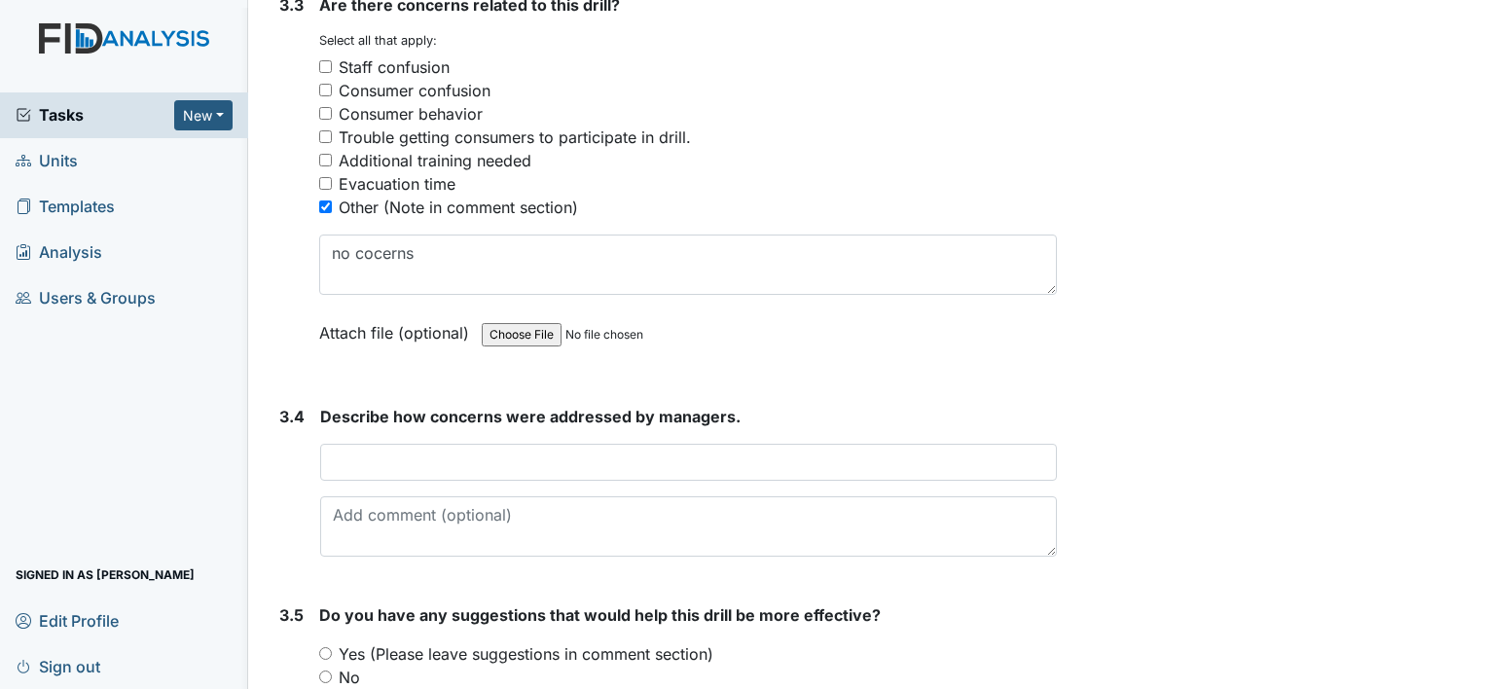
scroll to position [3089, 0]
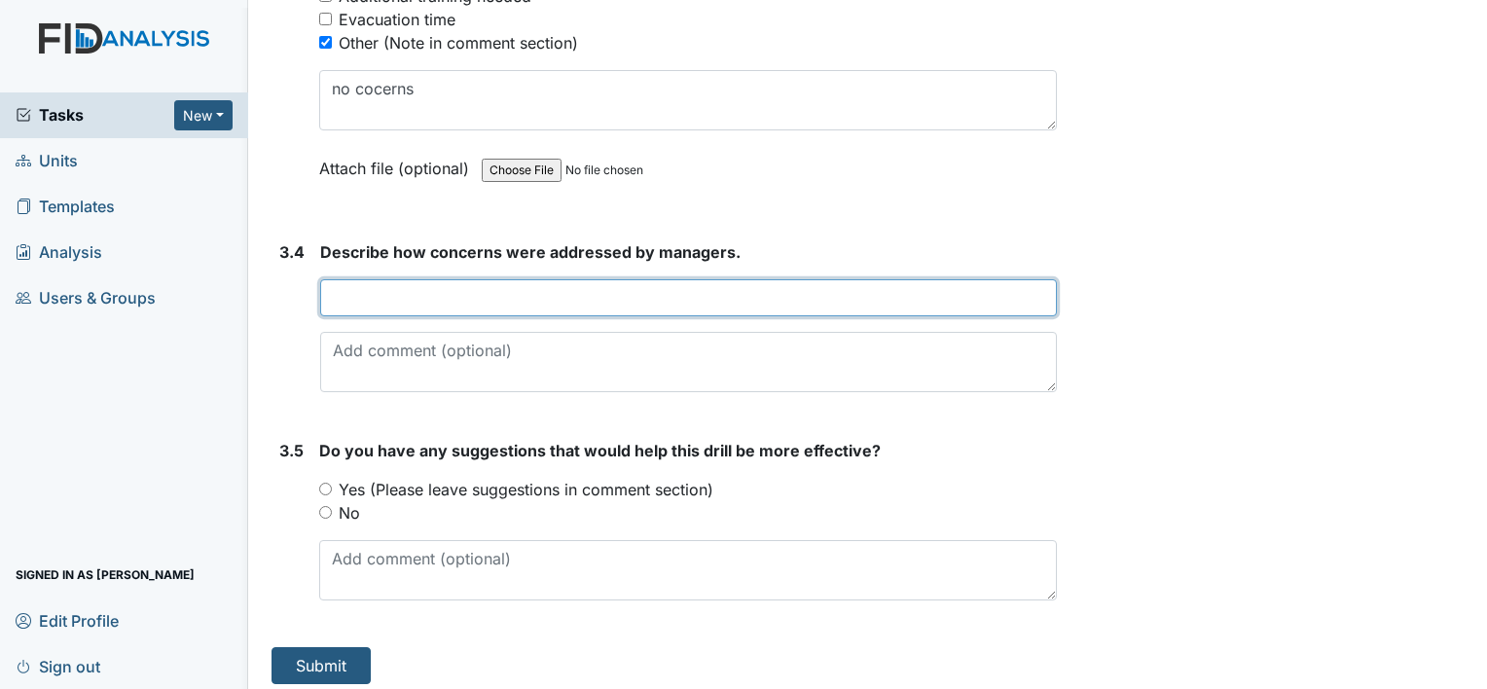
click at [366, 292] on input "text" at bounding box center [688, 297] width 737 height 37
type input "no concerns"
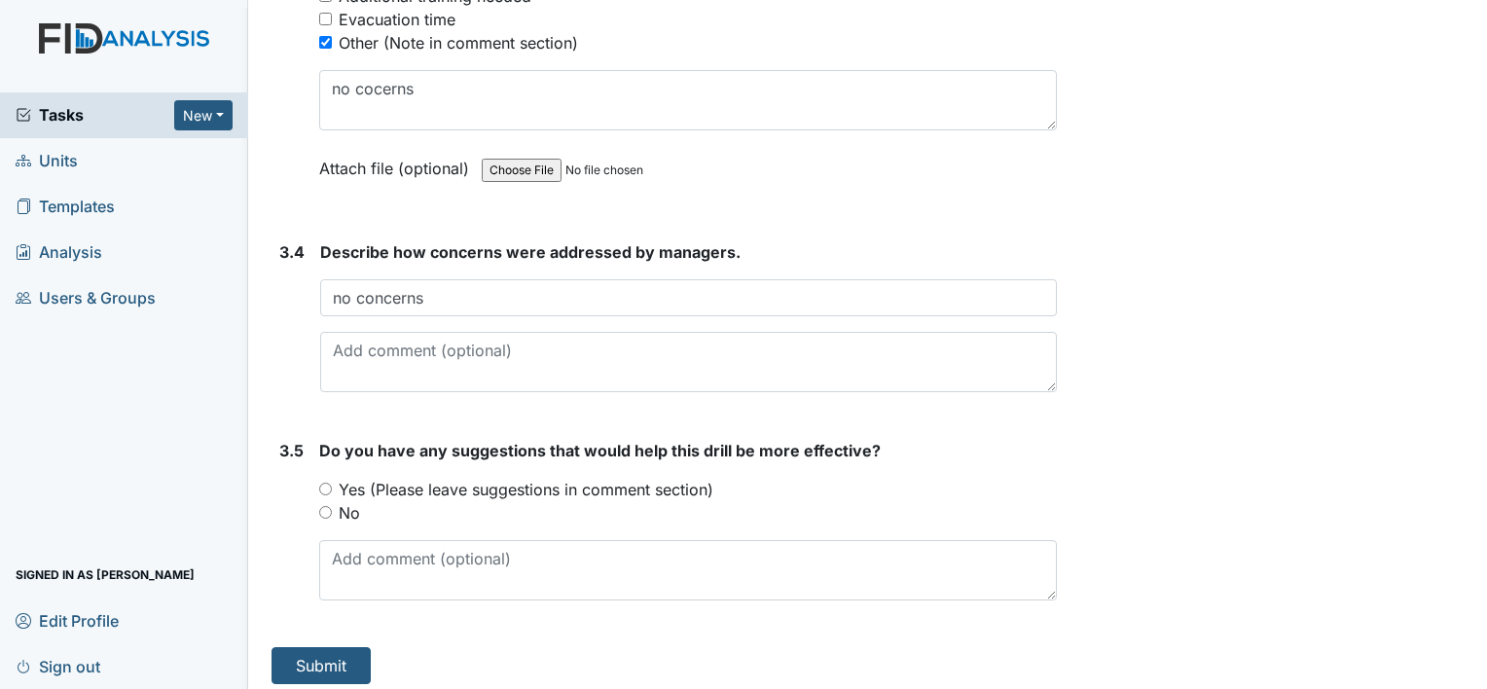
click at [327, 506] on input "No" at bounding box center [325, 512] width 13 height 13
radio input "true"
click at [338, 660] on button "Submit" at bounding box center [321, 665] width 99 height 37
